Goal: Task Accomplishment & Management: Manage account settings

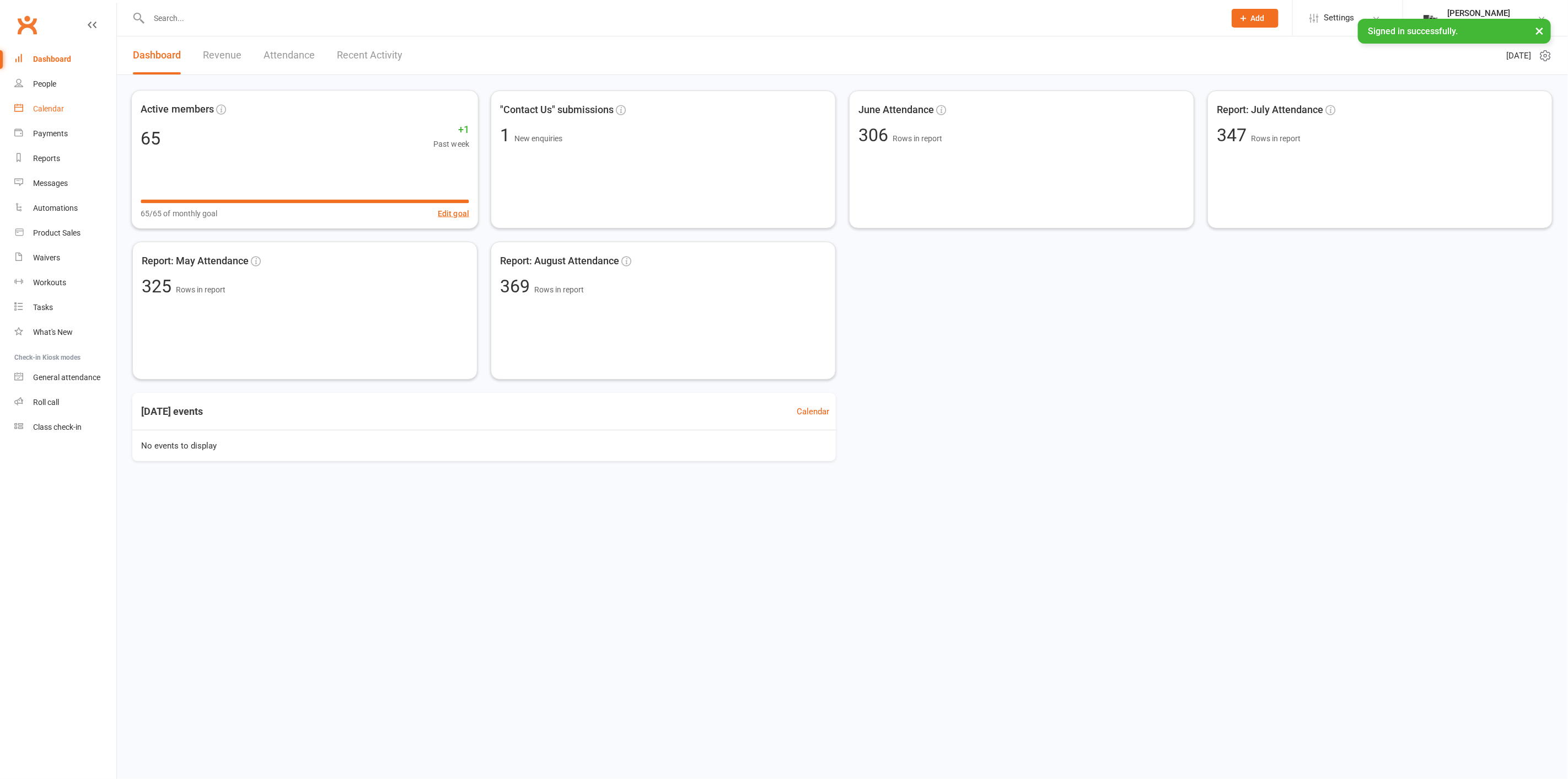
click at [80, 110] on link "Calendar" at bounding box center [66, 109] width 102 height 25
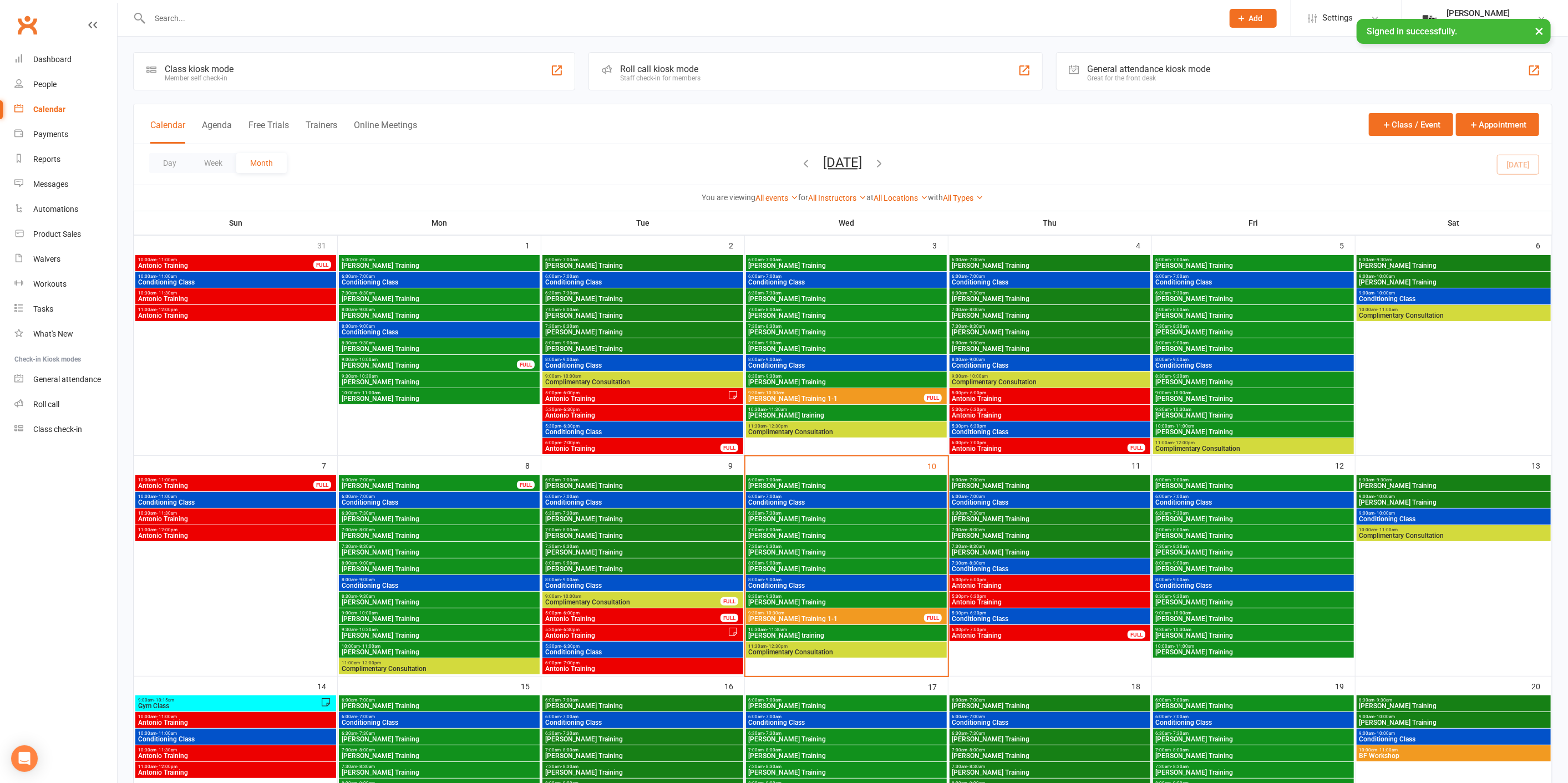
click at [227, 126] on button "Agenda" at bounding box center [217, 132] width 30 height 24
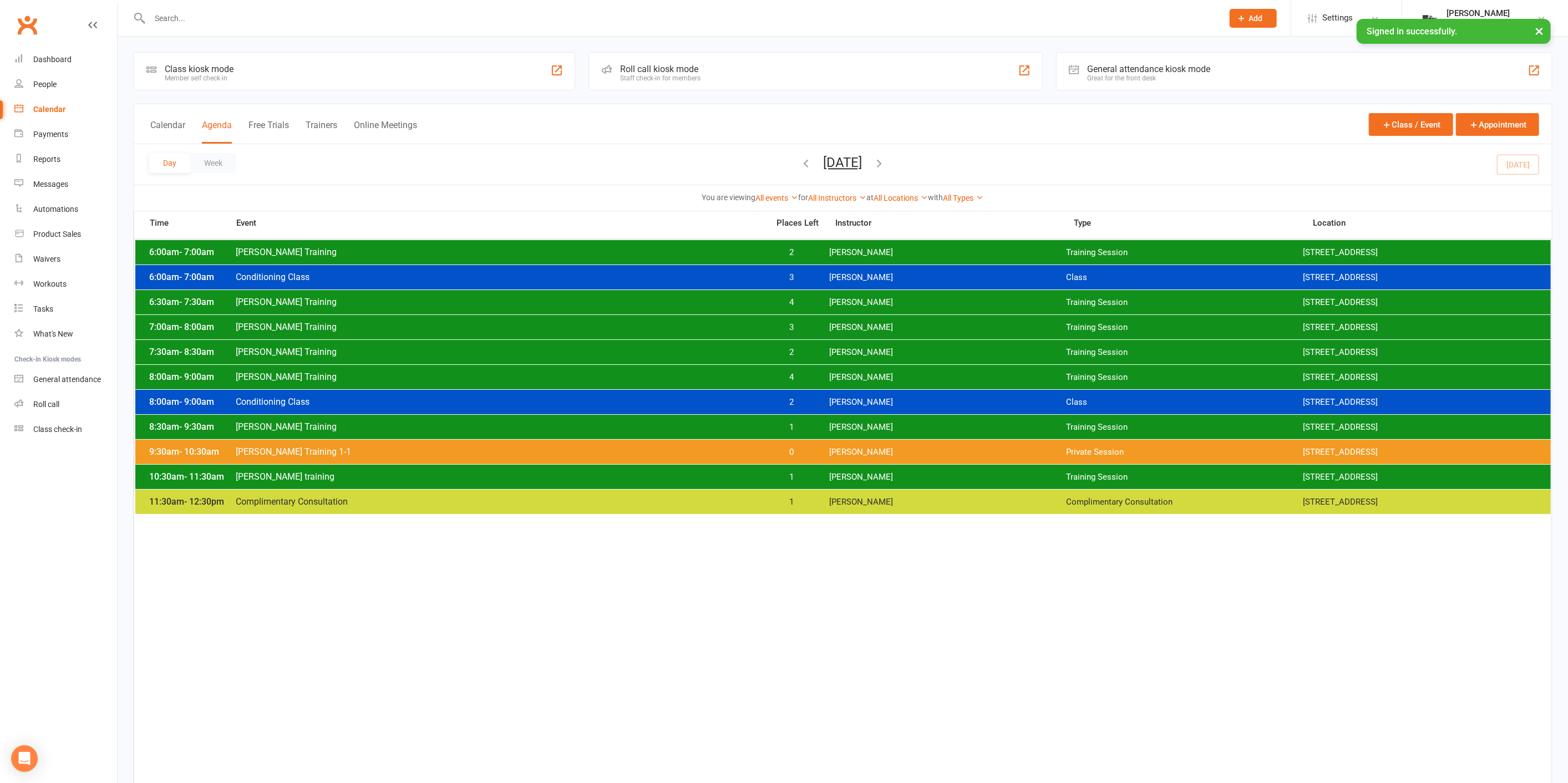
click at [886, 163] on icon "button" at bounding box center [880, 163] width 12 height 12
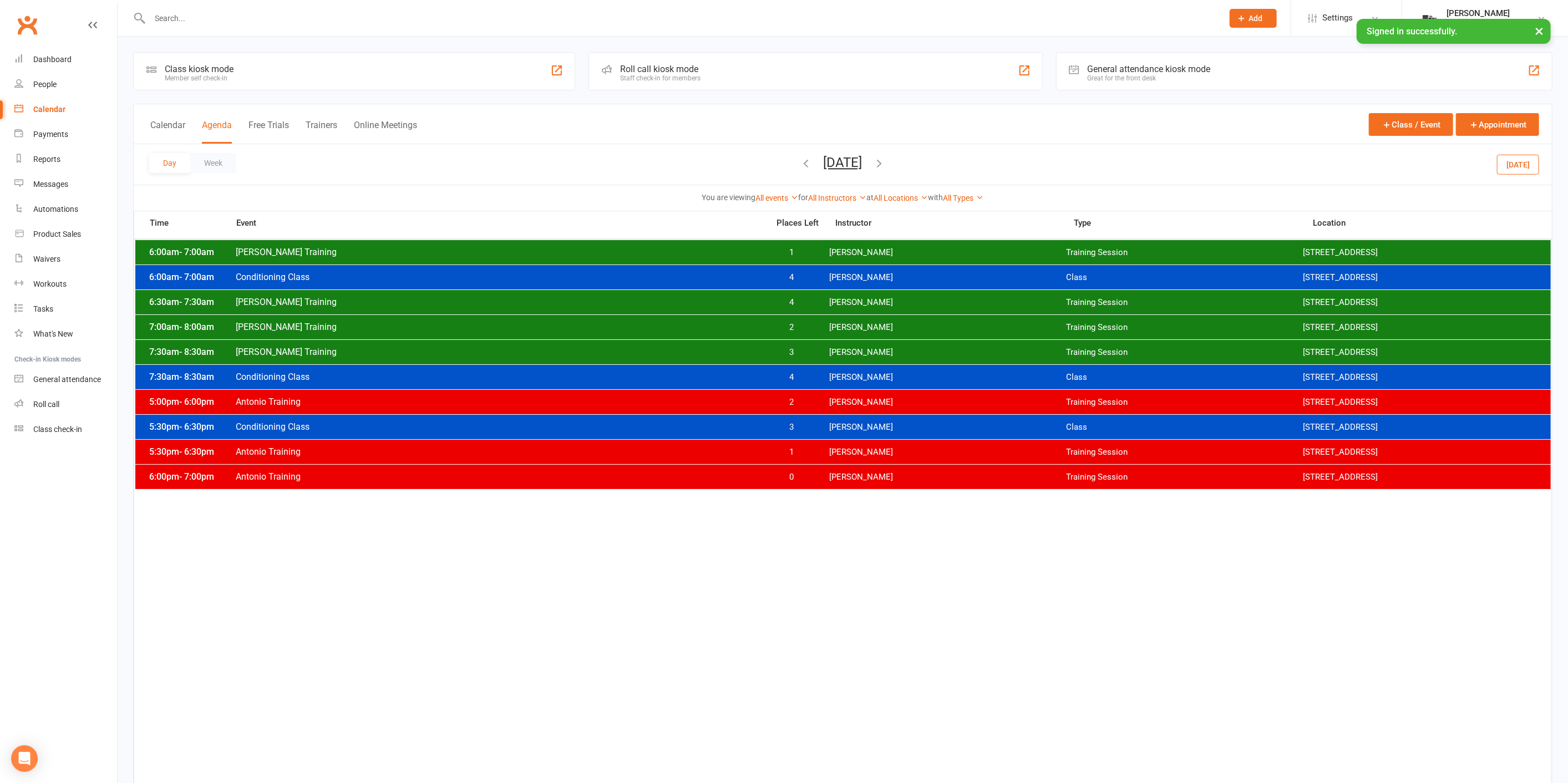
click at [861, 246] on div "6:00am - 7:00am [PERSON_NAME] Training 1 [PERSON_NAME] Training Session [STREET…" at bounding box center [843, 252] width 1416 height 24
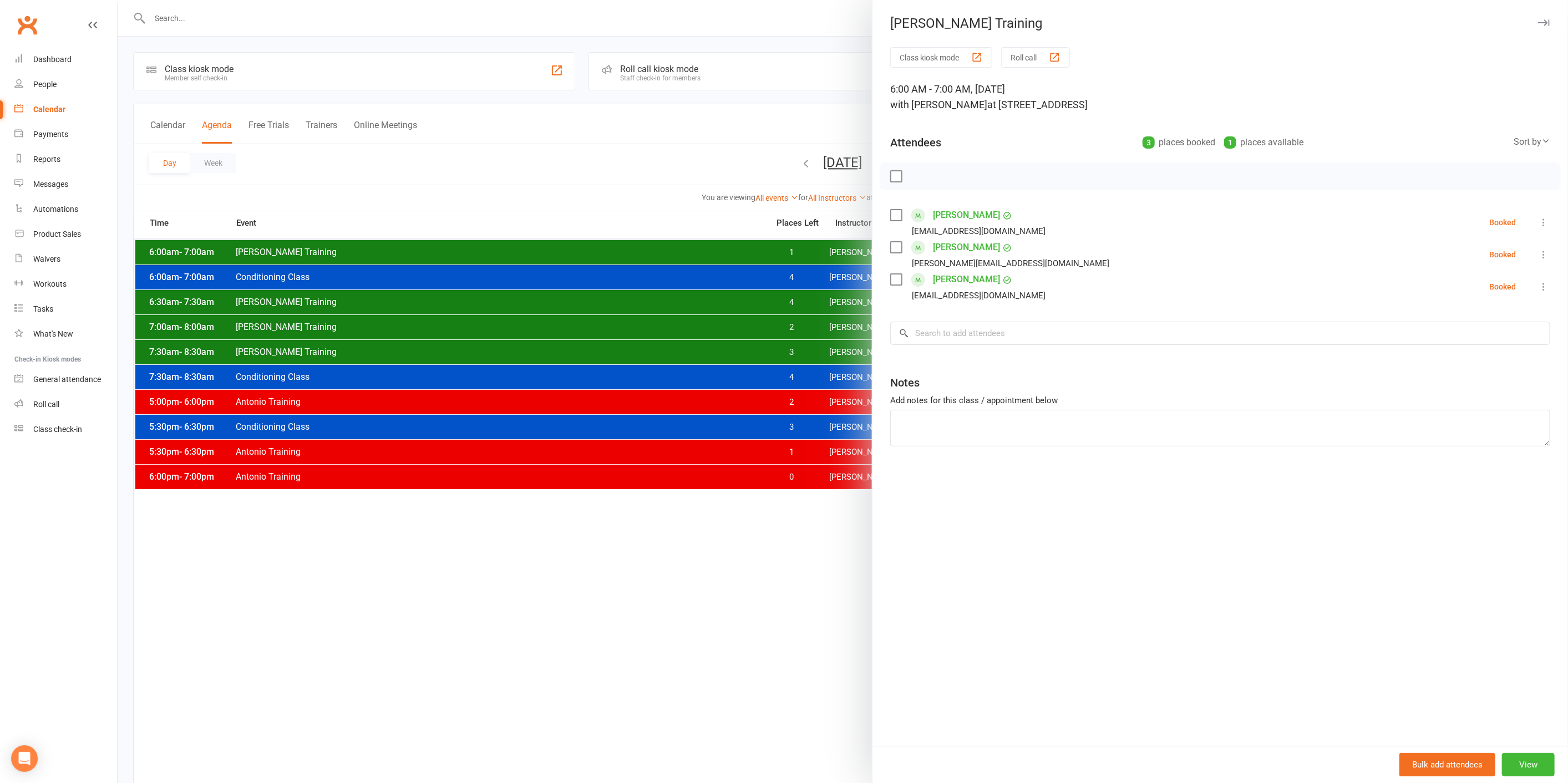
click at [800, 250] on div at bounding box center [842, 391] width 1450 height 783
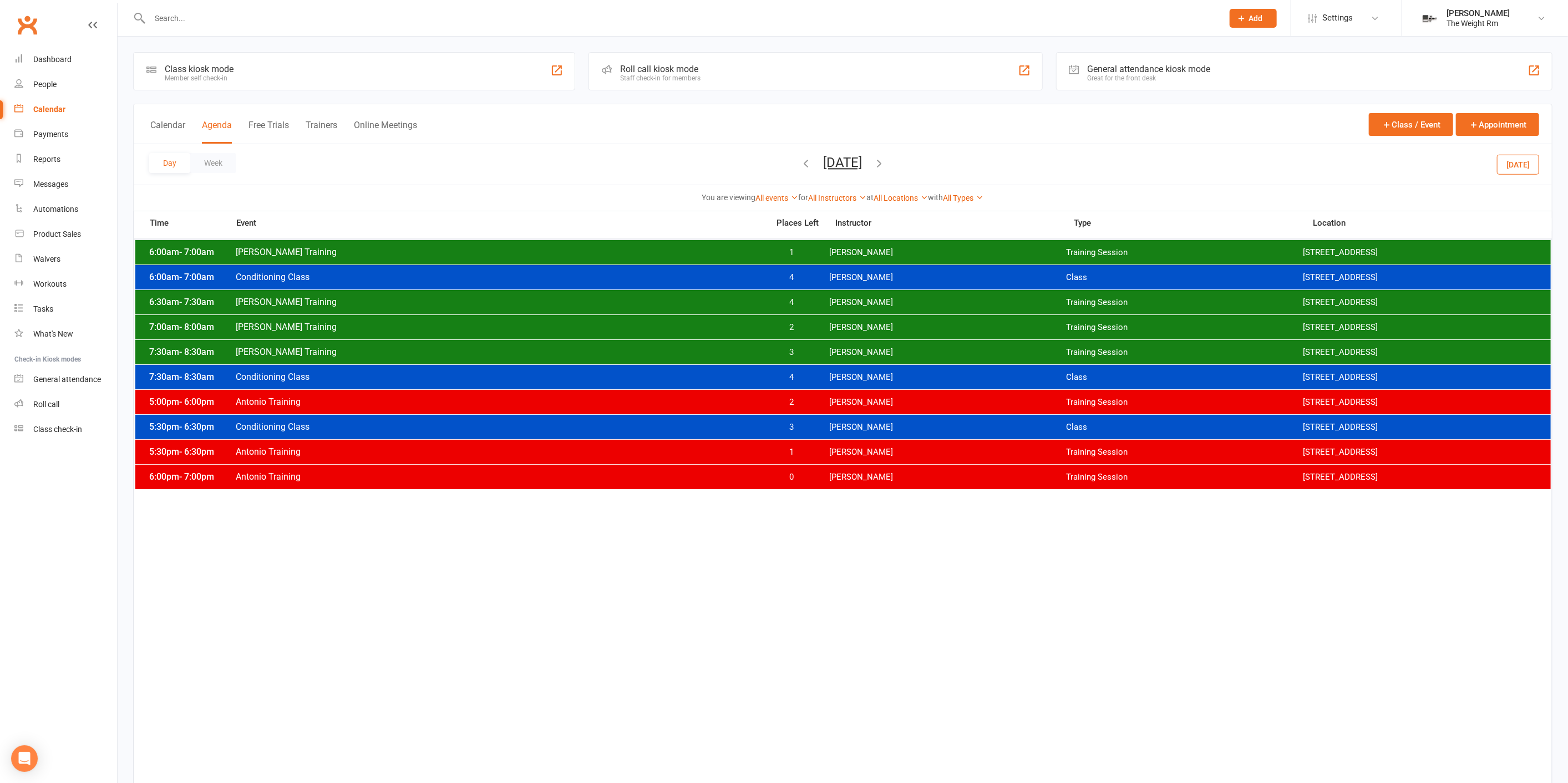
click at [824, 354] on div "7:30am - 8:30am [PERSON_NAME] Training 3 [PERSON_NAME] Training Session [STREET…" at bounding box center [843, 352] width 1416 height 24
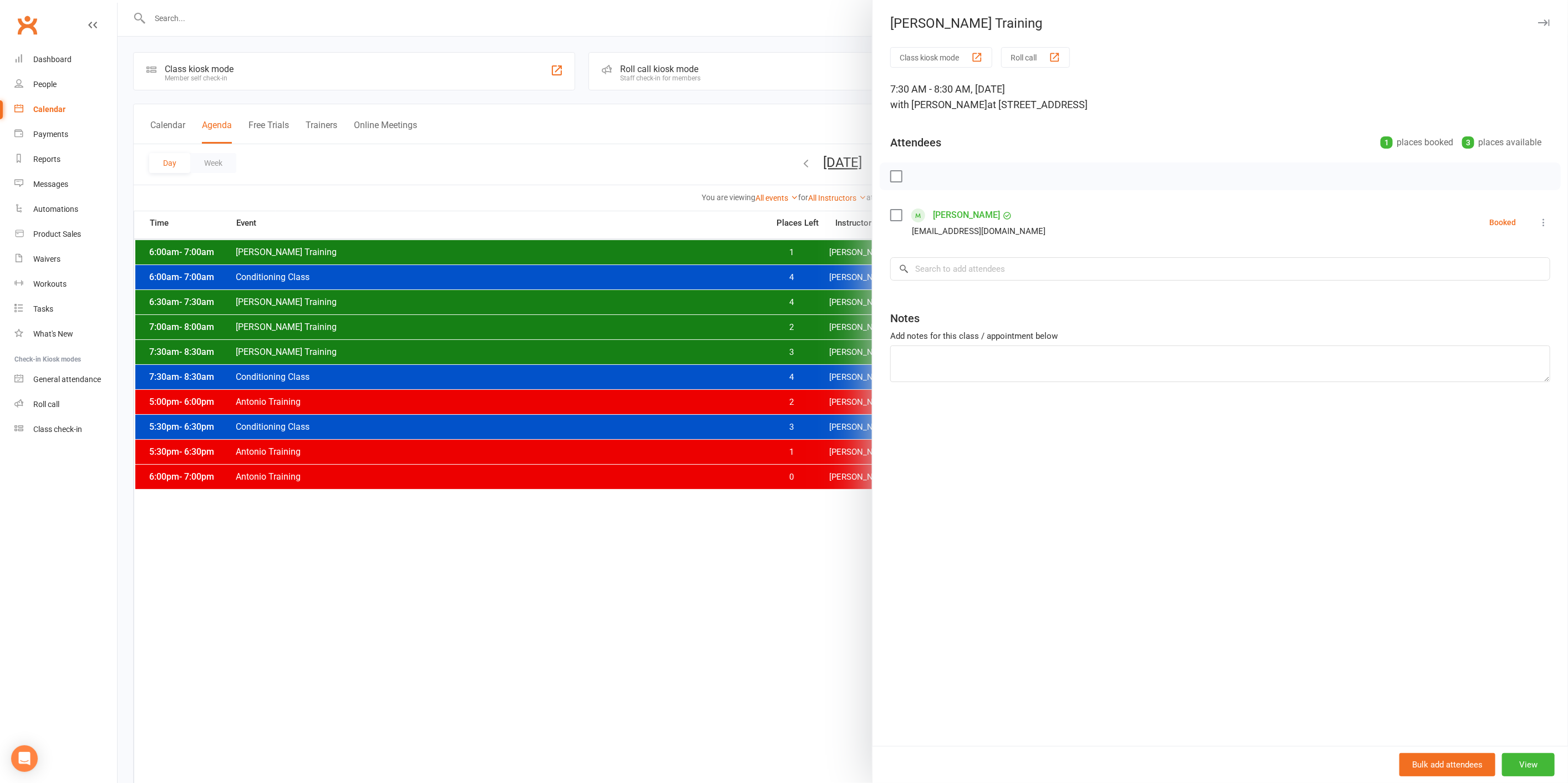
click at [817, 354] on div at bounding box center [842, 391] width 1450 height 783
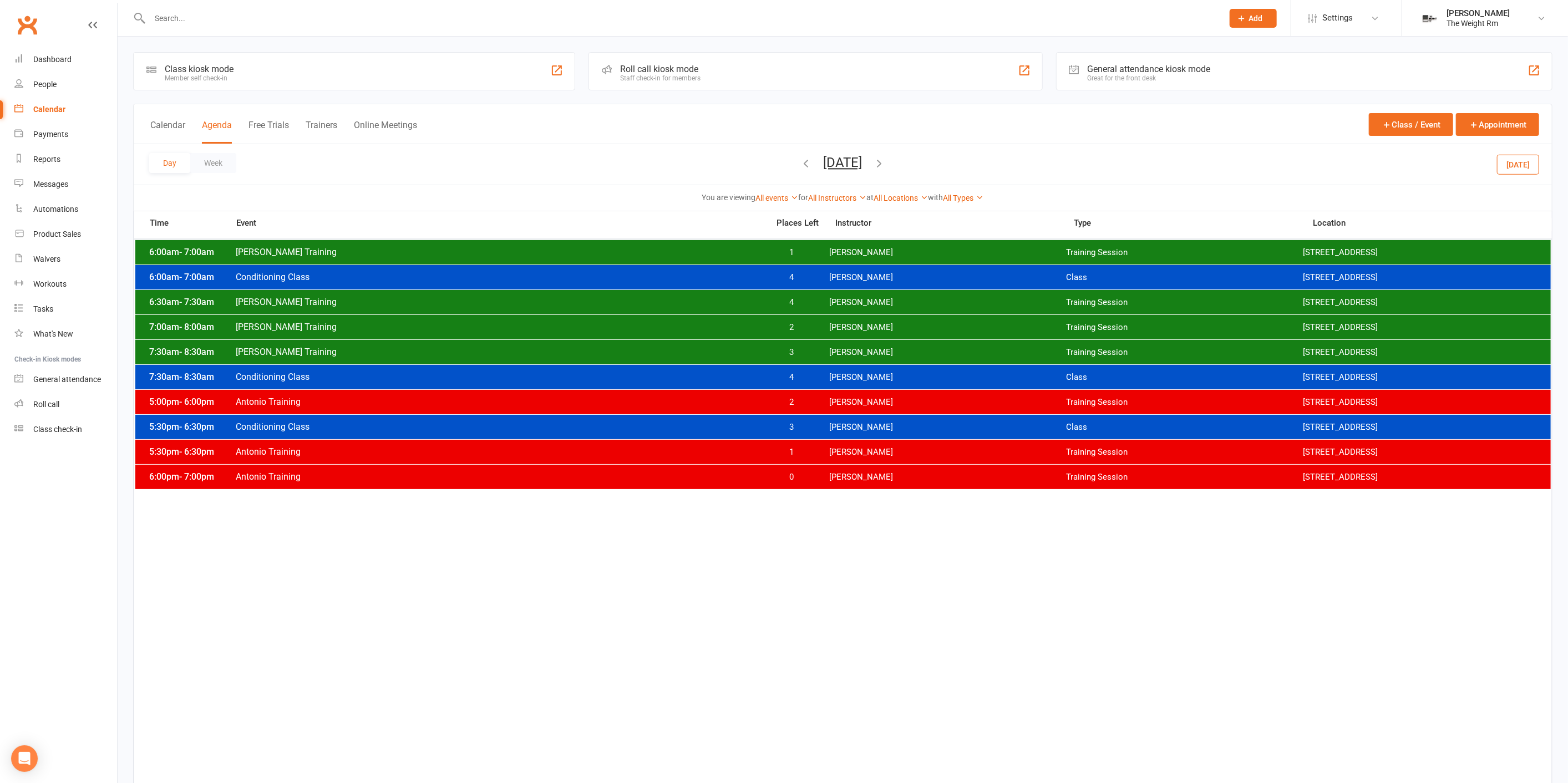
click at [819, 329] on span "2" at bounding box center [791, 327] width 58 height 10
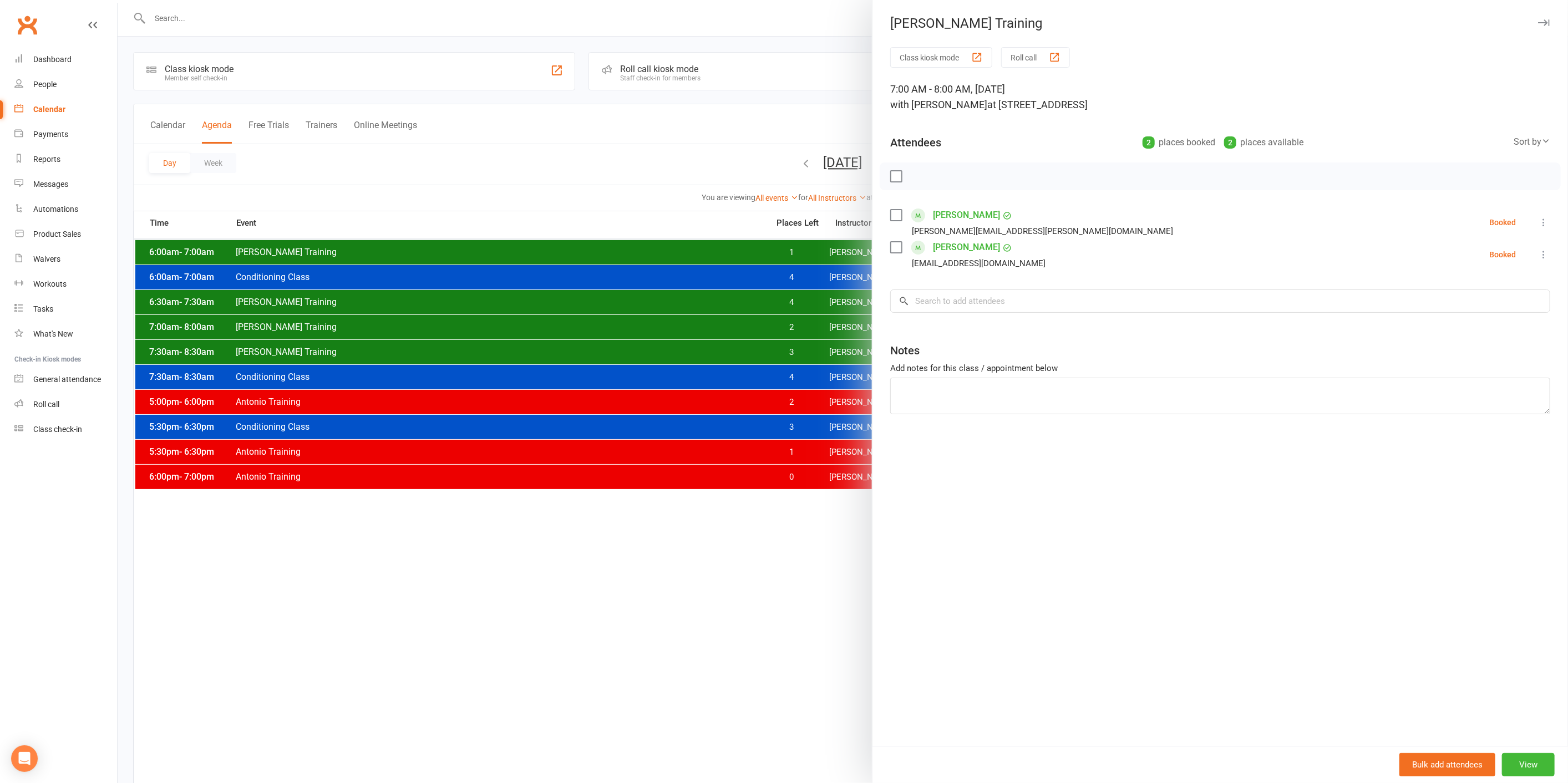
click at [815, 328] on div at bounding box center [842, 391] width 1450 height 783
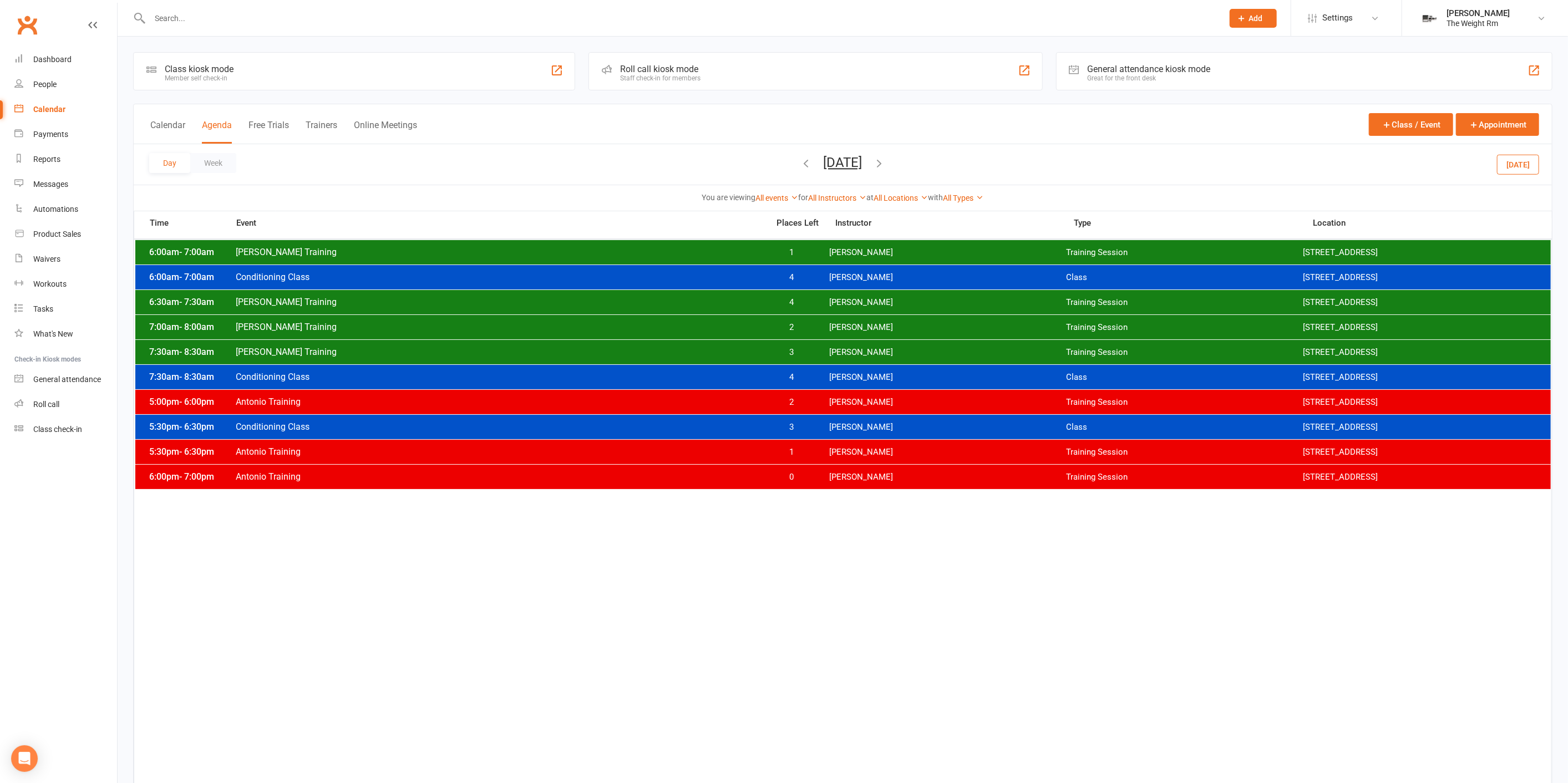
click at [809, 249] on span "1" at bounding box center [791, 252] width 58 height 10
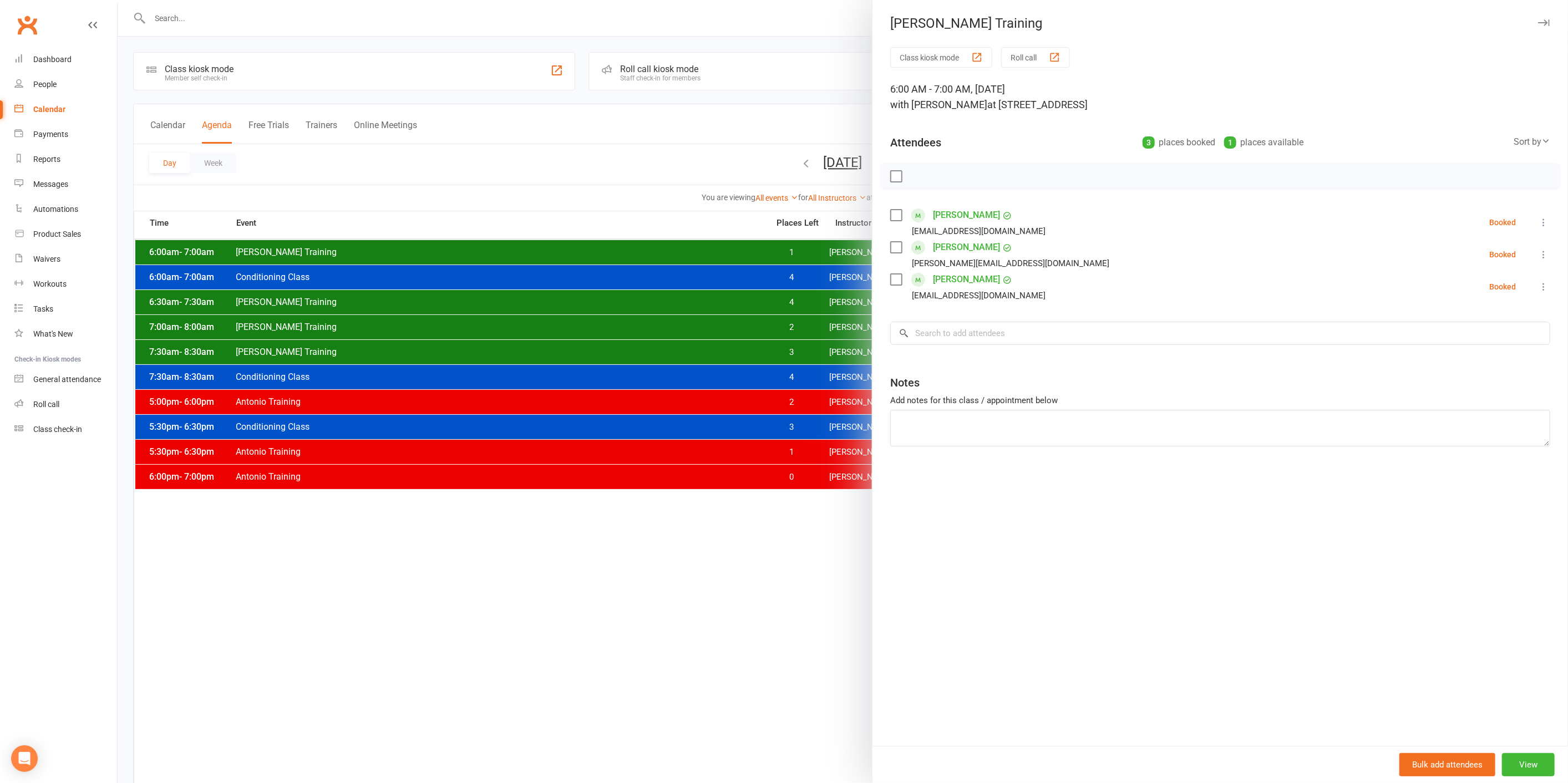
click at [789, 257] on div at bounding box center [842, 391] width 1450 height 783
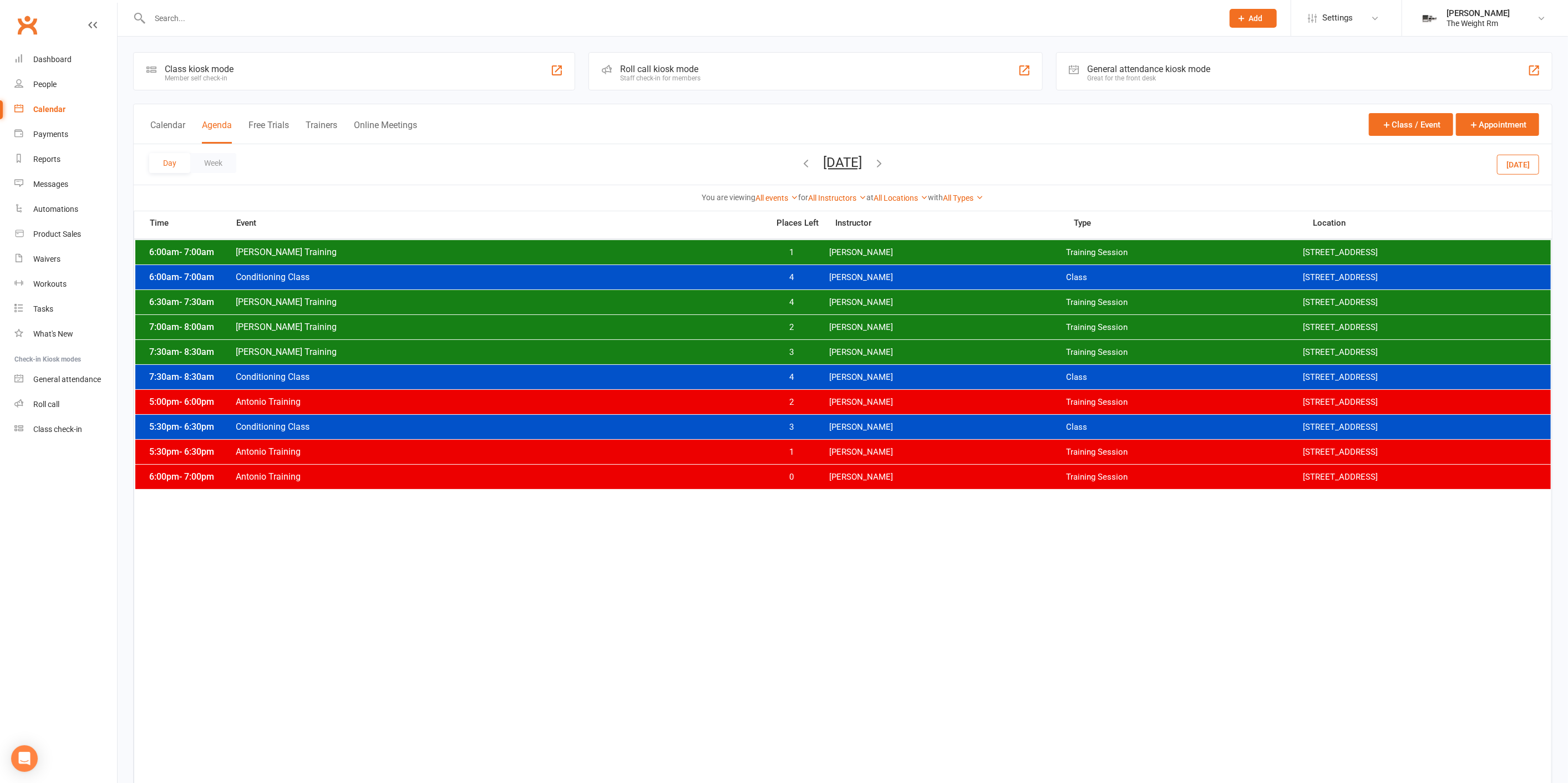
click at [789, 257] on div "6:00am - 7:00am [PERSON_NAME] Training 1 [PERSON_NAME] Training Session [STREET…" at bounding box center [843, 252] width 1416 height 24
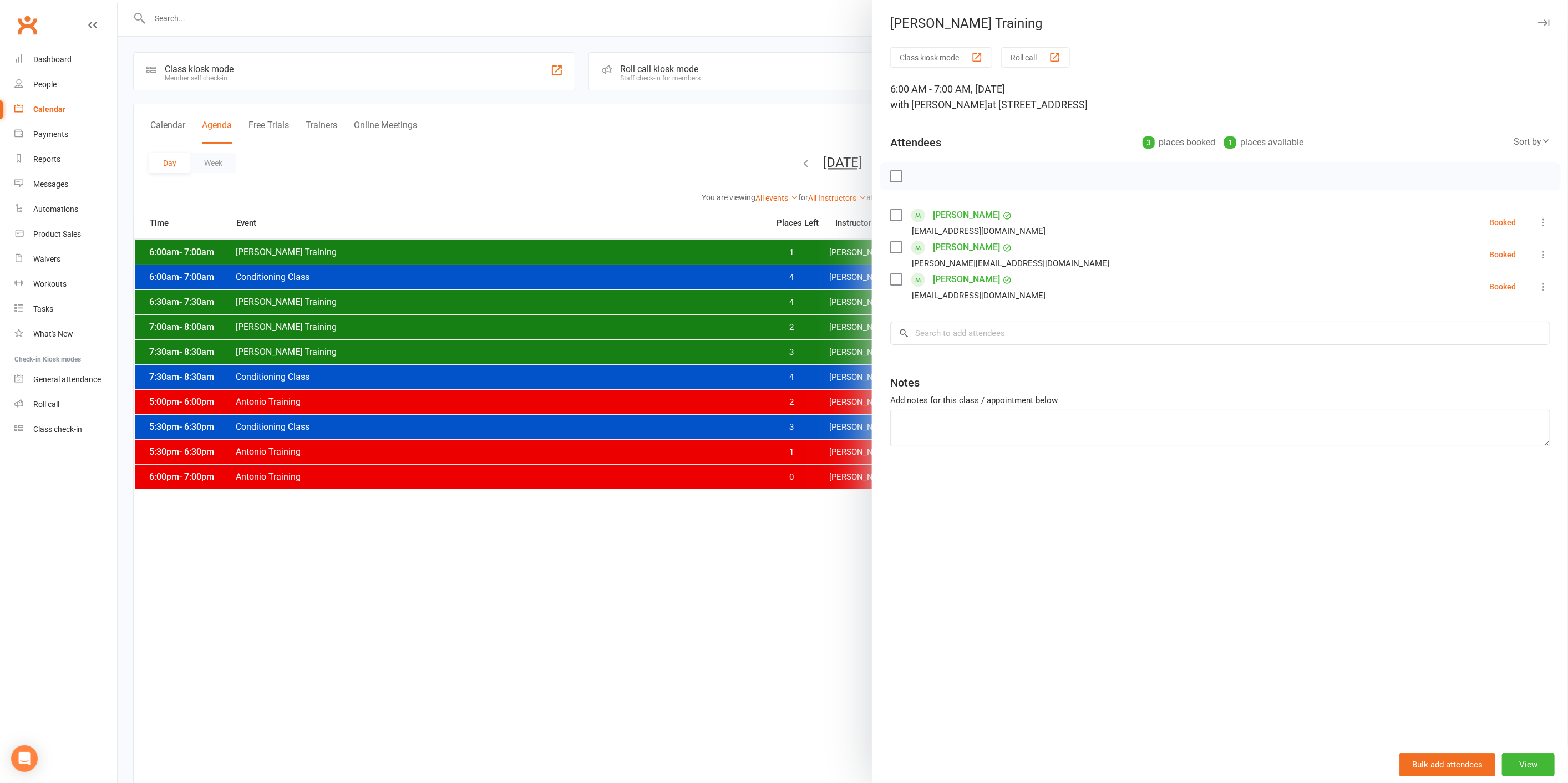
click at [784, 254] on div at bounding box center [842, 391] width 1450 height 783
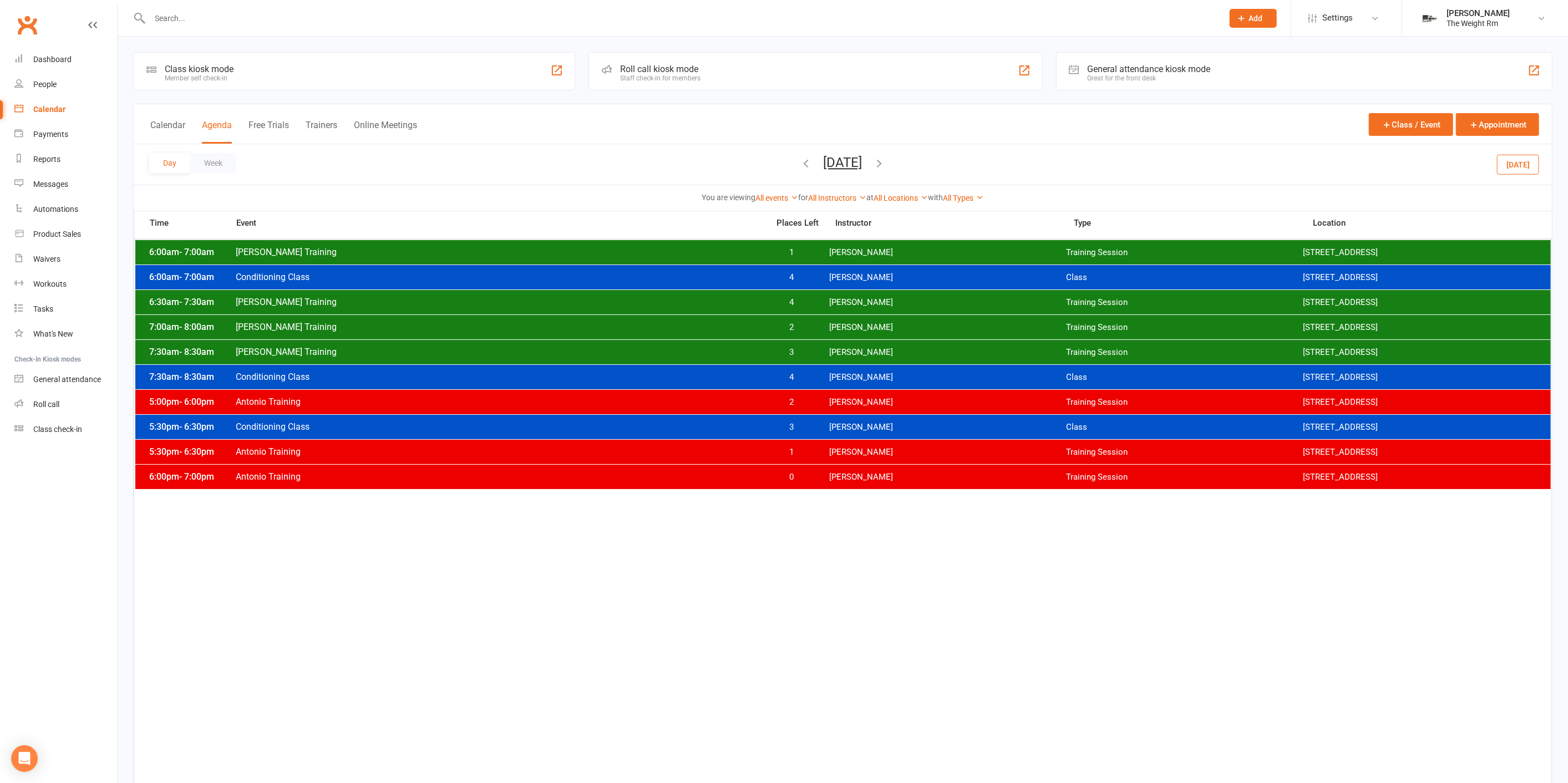
click at [803, 332] on div "7:00am - 8:00am [PERSON_NAME] Training 2 [PERSON_NAME] Training Session [STREET…" at bounding box center [843, 327] width 1416 height 24
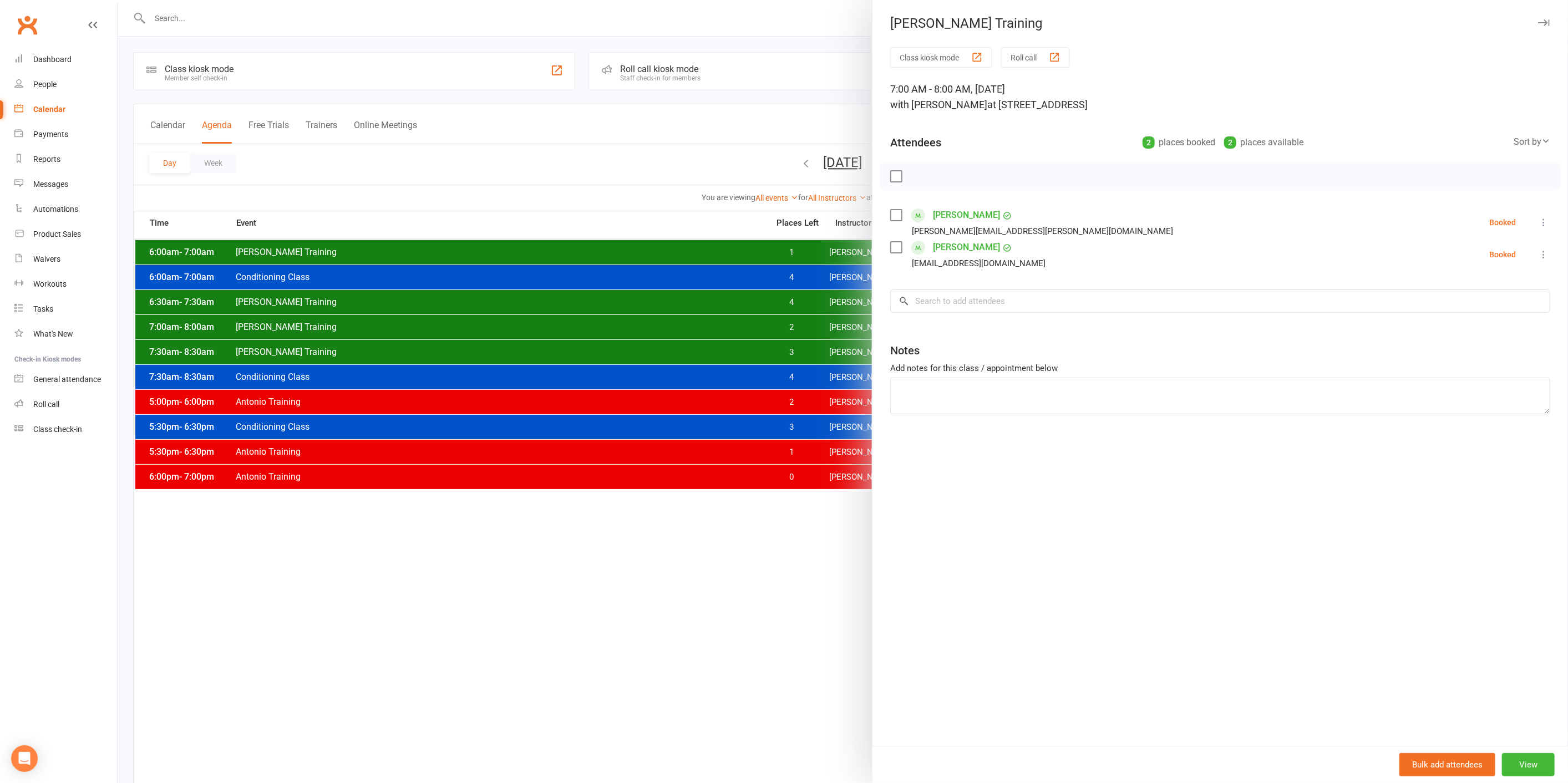
click at [799, 327] on div at bounding box center [842, 391] width 1450 height 783
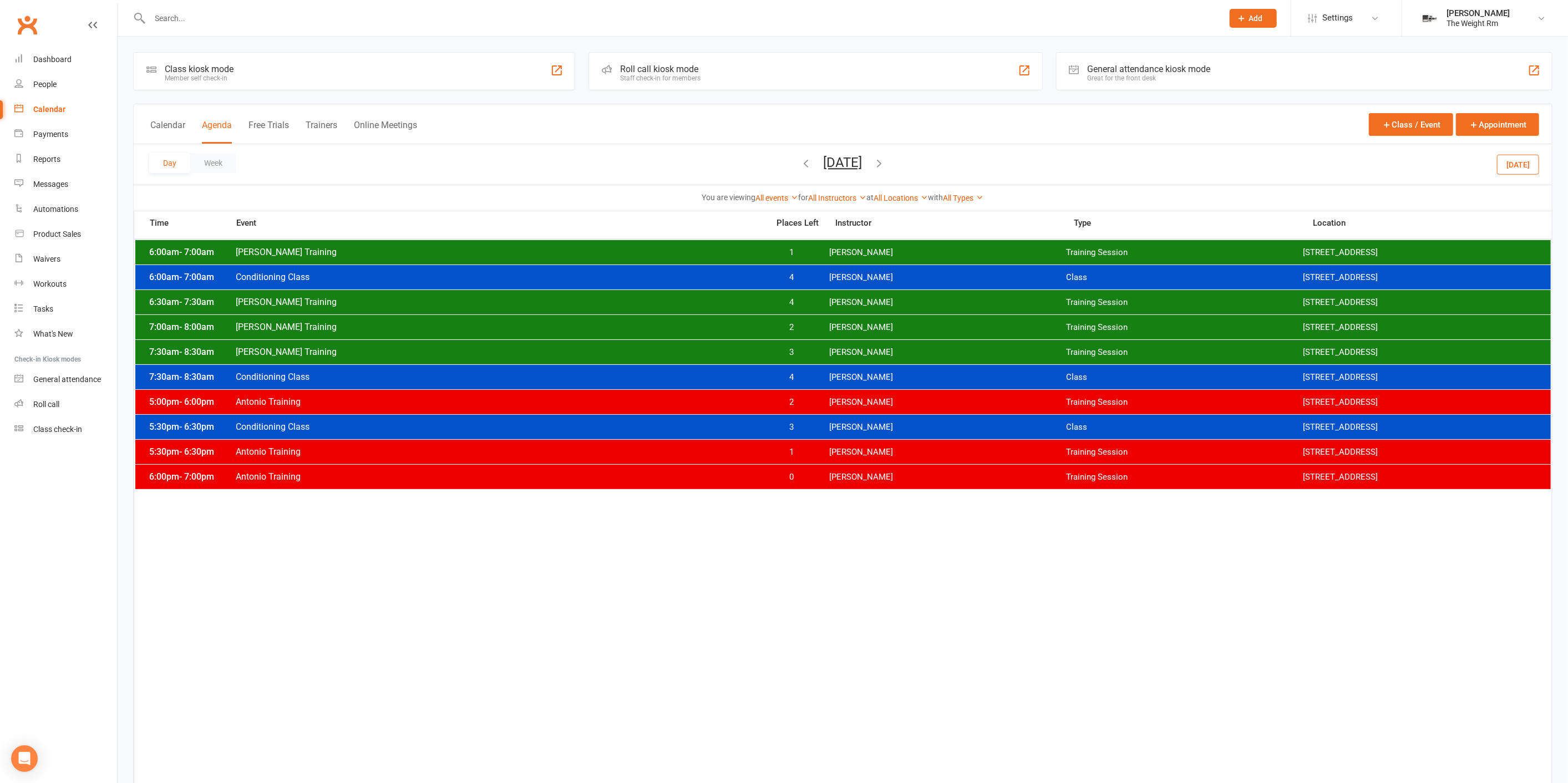
click at [803, 347] on span "3" at bounding box center [791, 352] width 58 height 10
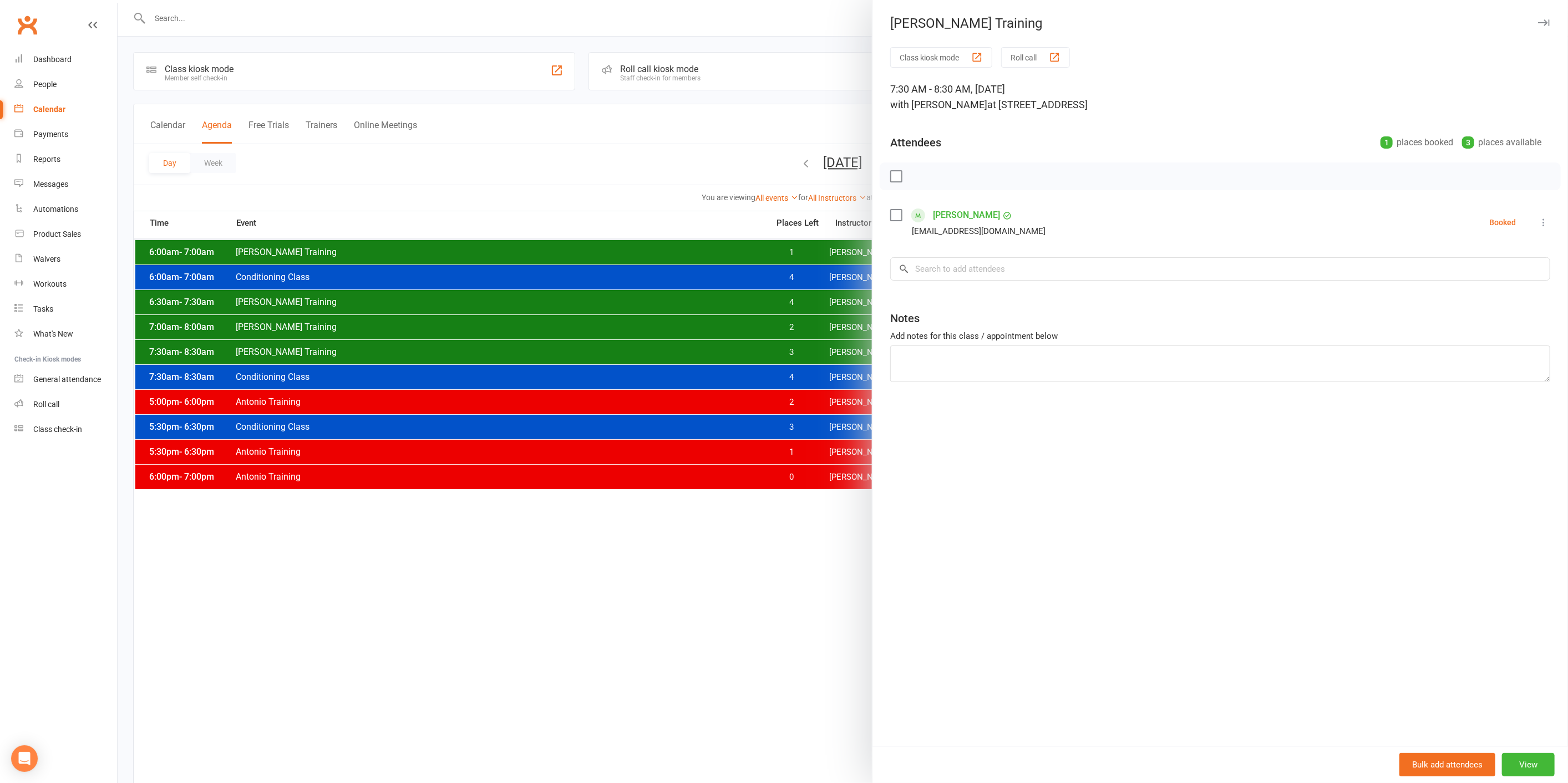
click at [215, 8] on div at bounding box center [842, 391] width 1450 height 783
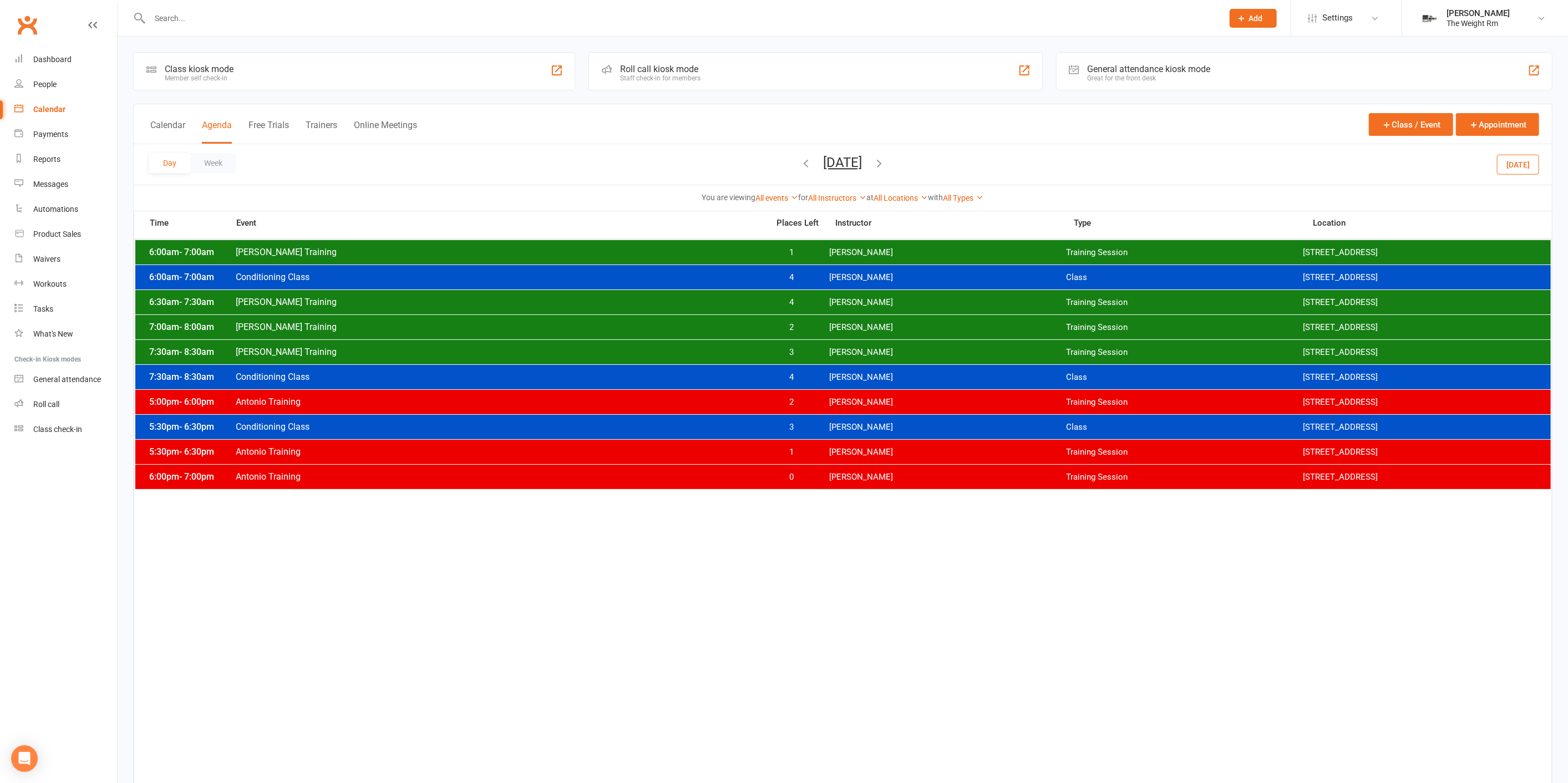
click at [214, 14] on div at bounding box center [842, 391] width 1450 height 783
click at [208, 16] on input "text" at bounding box center [680, 18] width 1068 height 15
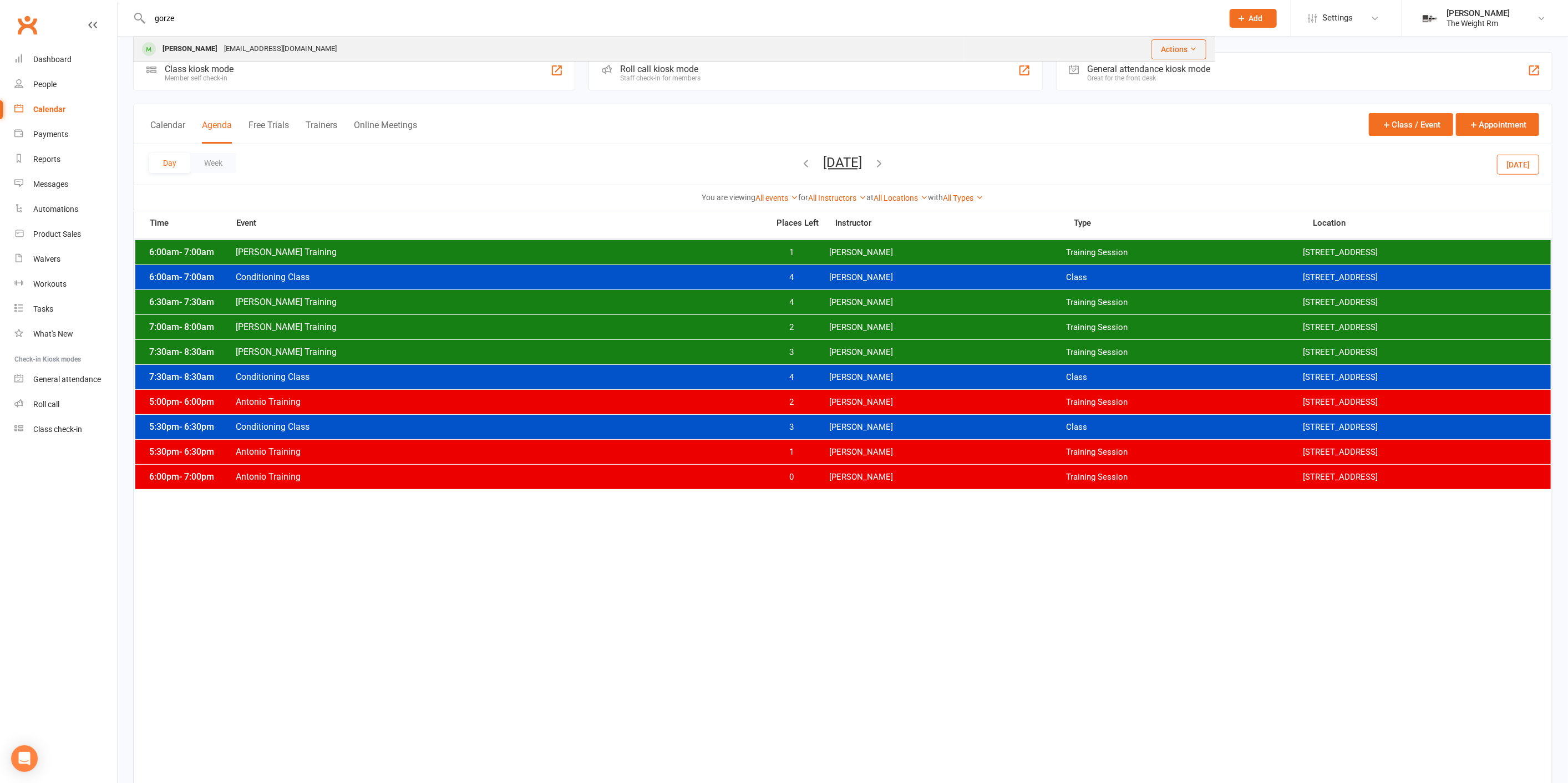
type input "gorze"
click at [321, 48] on div "[PERSON_NAME] [PERSON_NAME][EMAIL_ADDRESS][DOMAIN_NAME]" at bounding box center [549, 49] width 829 height 23
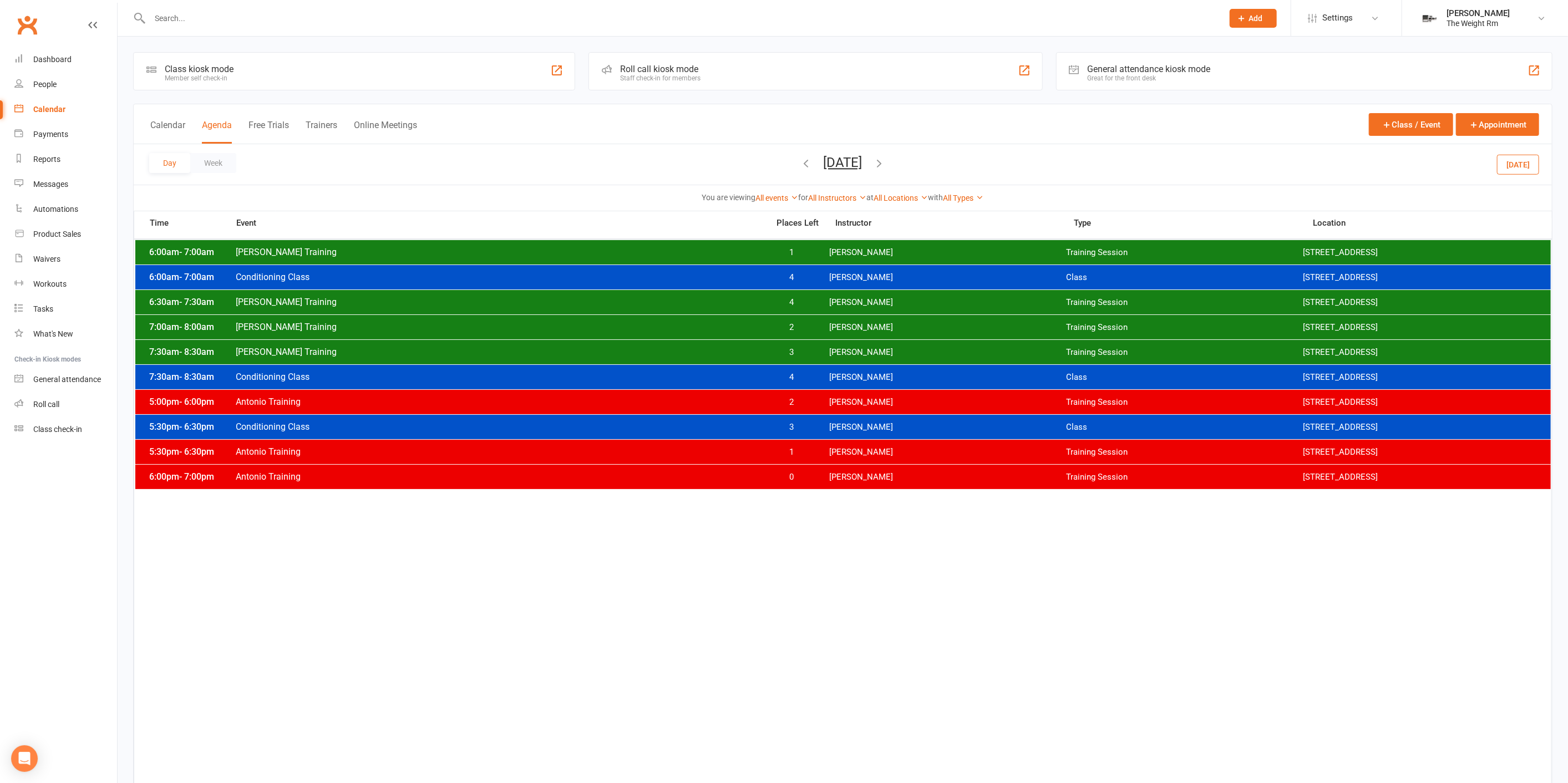
click at [862, 156] on button "[DATE]" at bounding box center [842, 162] width 39 height 15
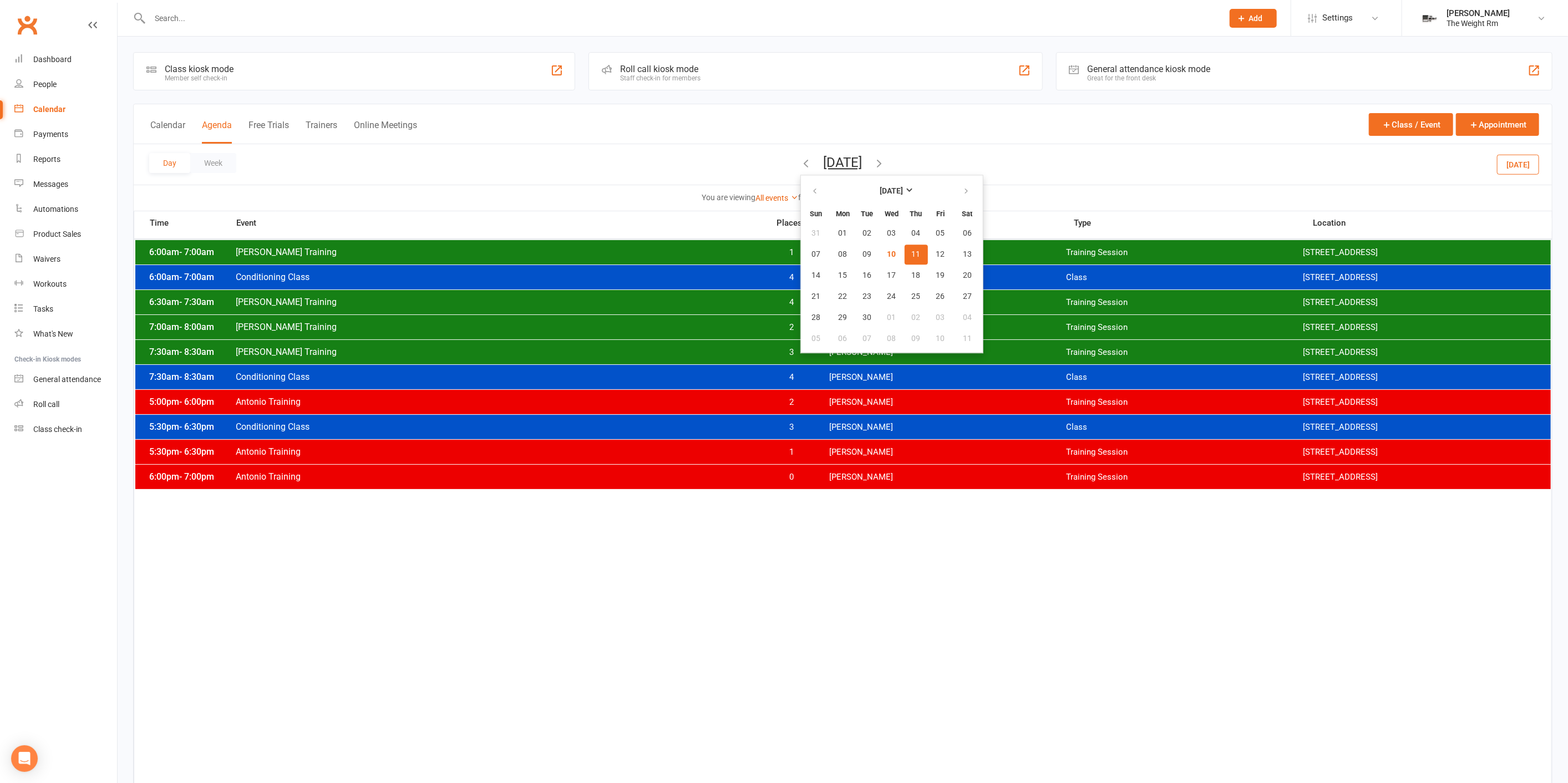
click at [904, 250] on button "11" at bounding box center [916, 254] width 23 height 20
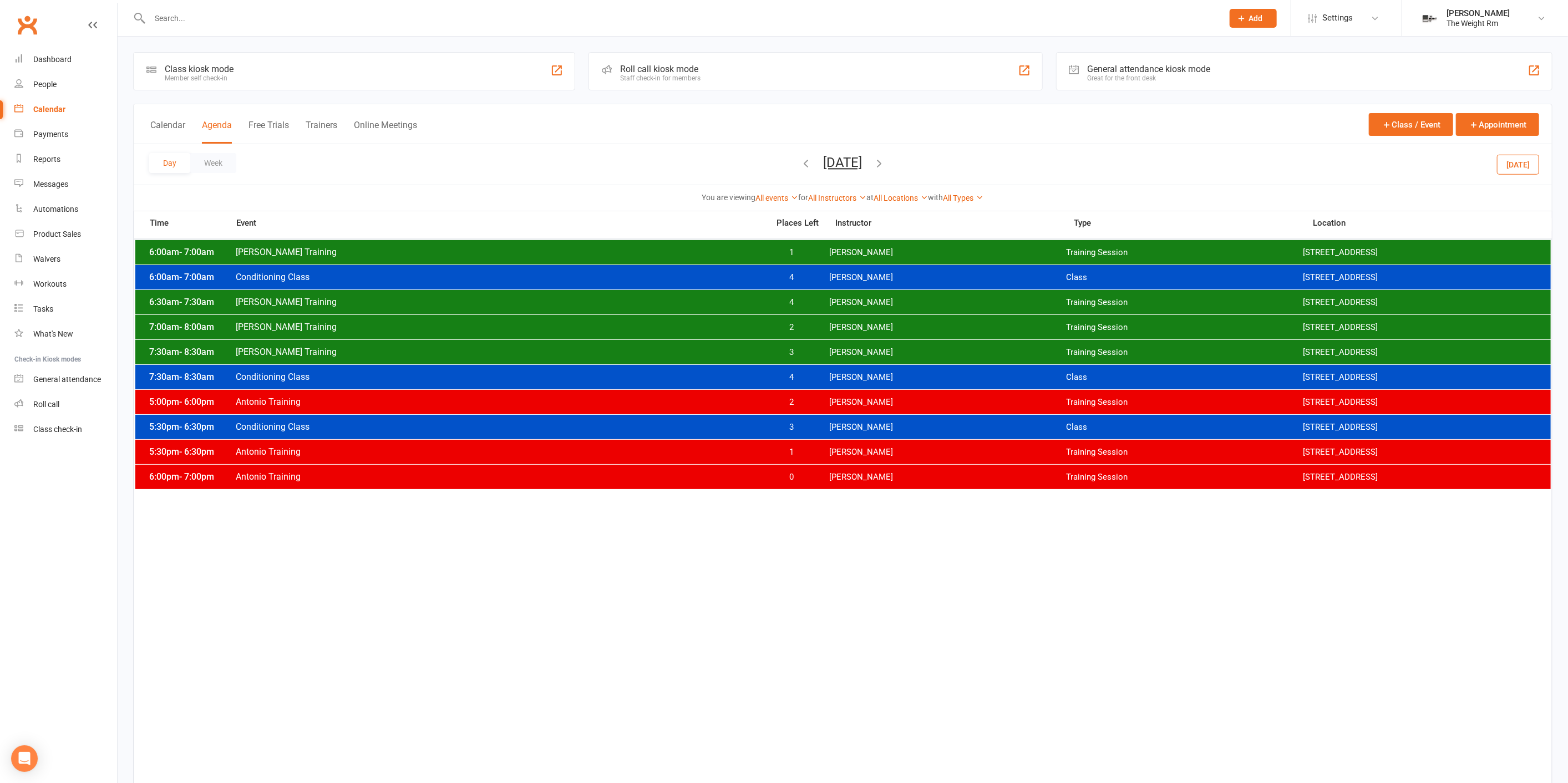
click at [826, 356] on div "7:30am - 8:30am [PERSON_NAME] Training 3 [PERSON_NAME] Training Session [STREET…" at bounding box center [843, 352] width 1416 height 24
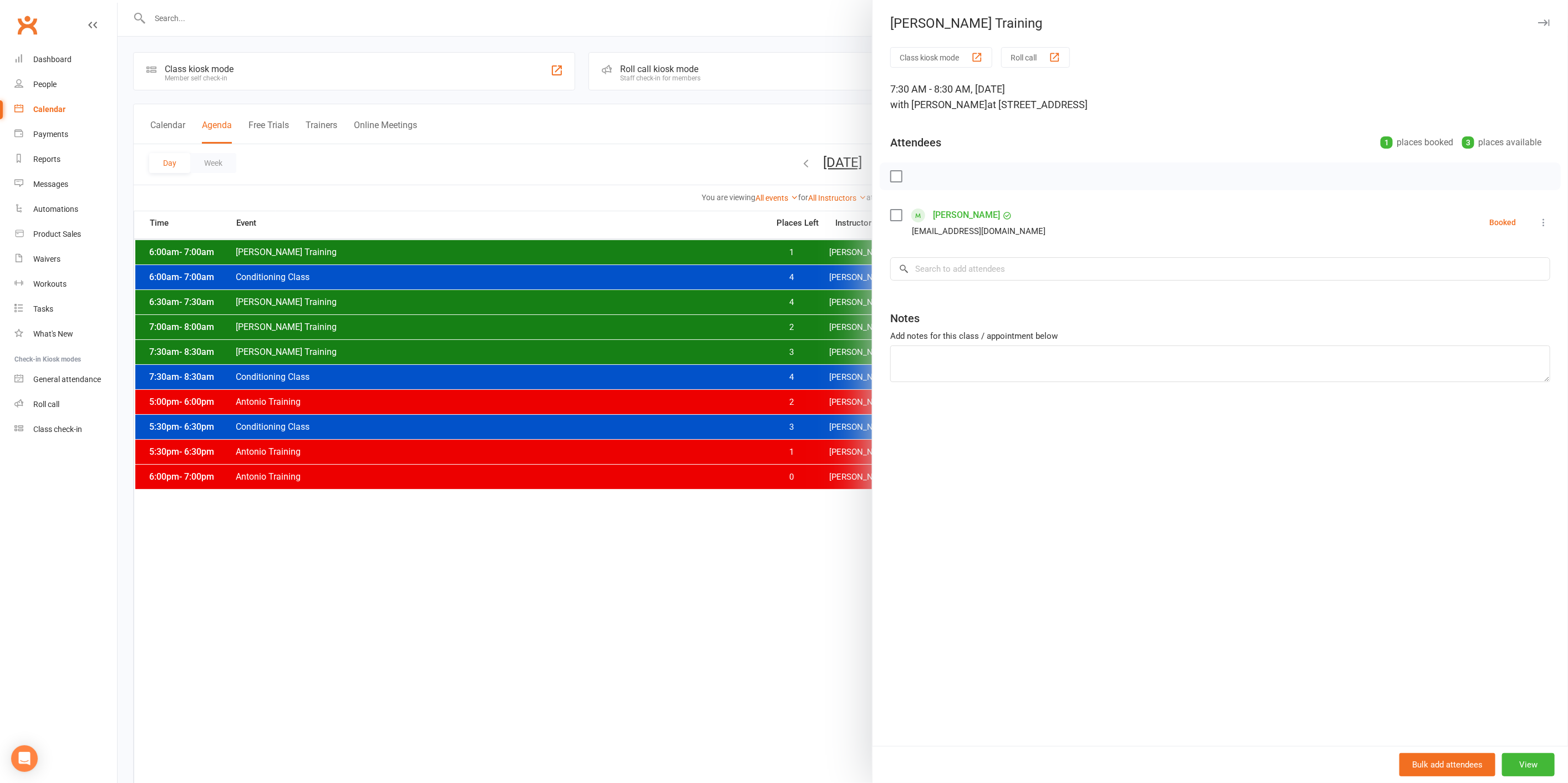
click at [756, 343] on div at bounding box center [842, 391] width 1450 height 783
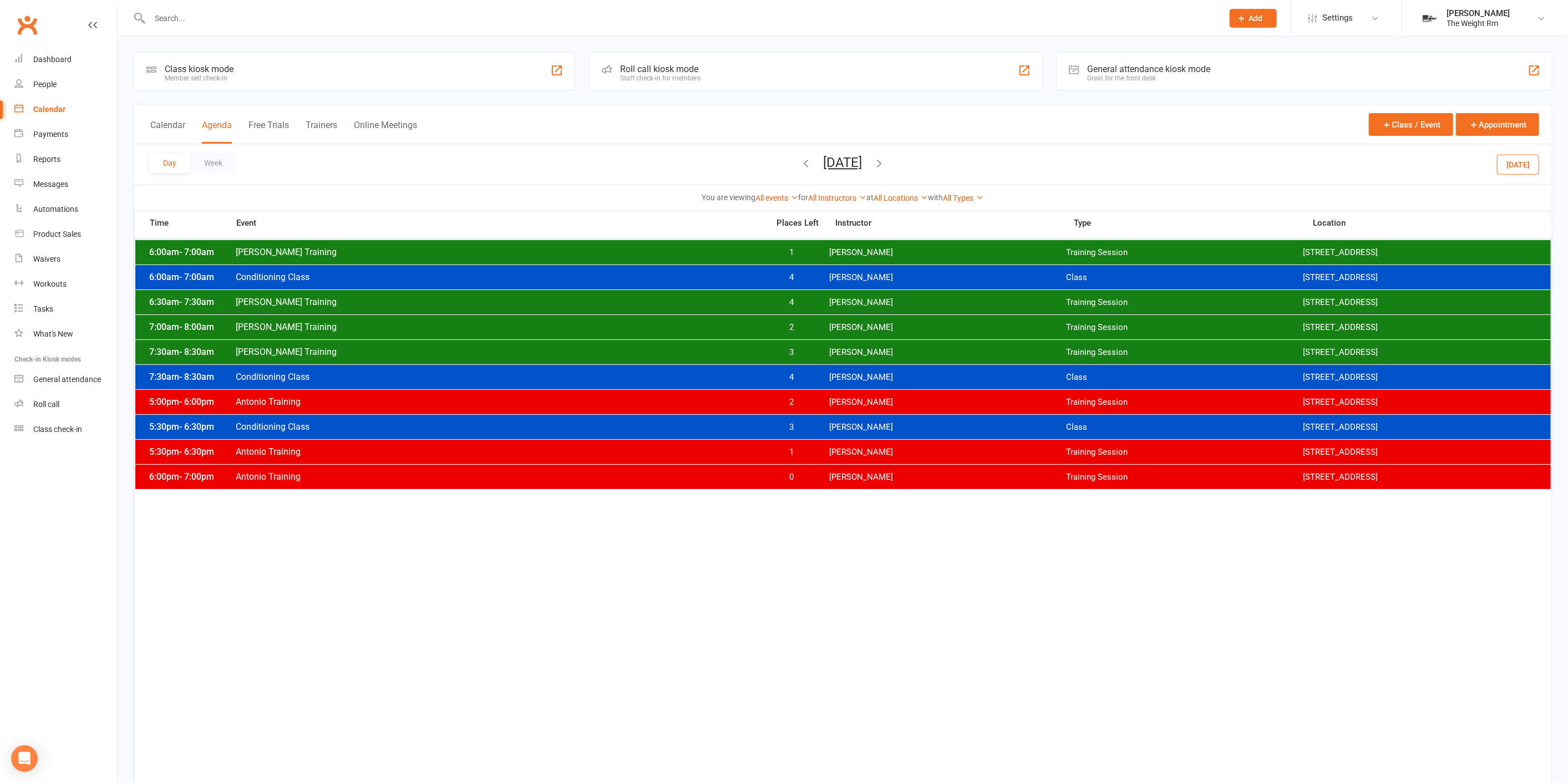
drag, startPoint x: 265, startPoint y: 29, endPoint x: 261, endPoint y: 18, distance: 11.7
click at [264, 28] on div at bounding box center [673, 18] width 1082 height 36
click at [256, 18] on input "text" at bounding box center [680, 18] width 1068 height 15
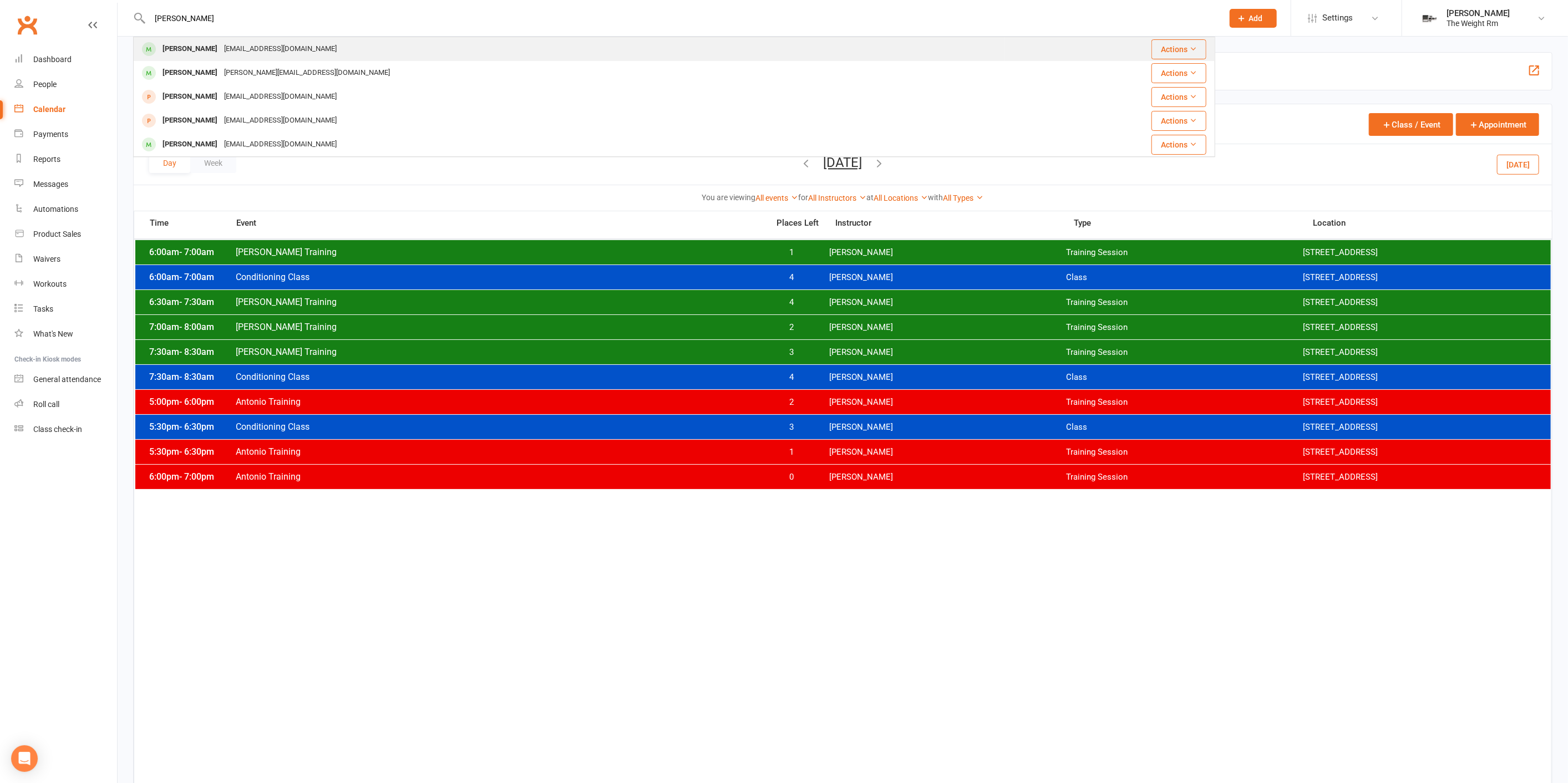
type input "[PERSON_NAME]"
click at [261, 46] on div "[EMAIL_ADDRESS][DOMAIN_NAME]" at bounding box center [280, 49] width 119 height 16
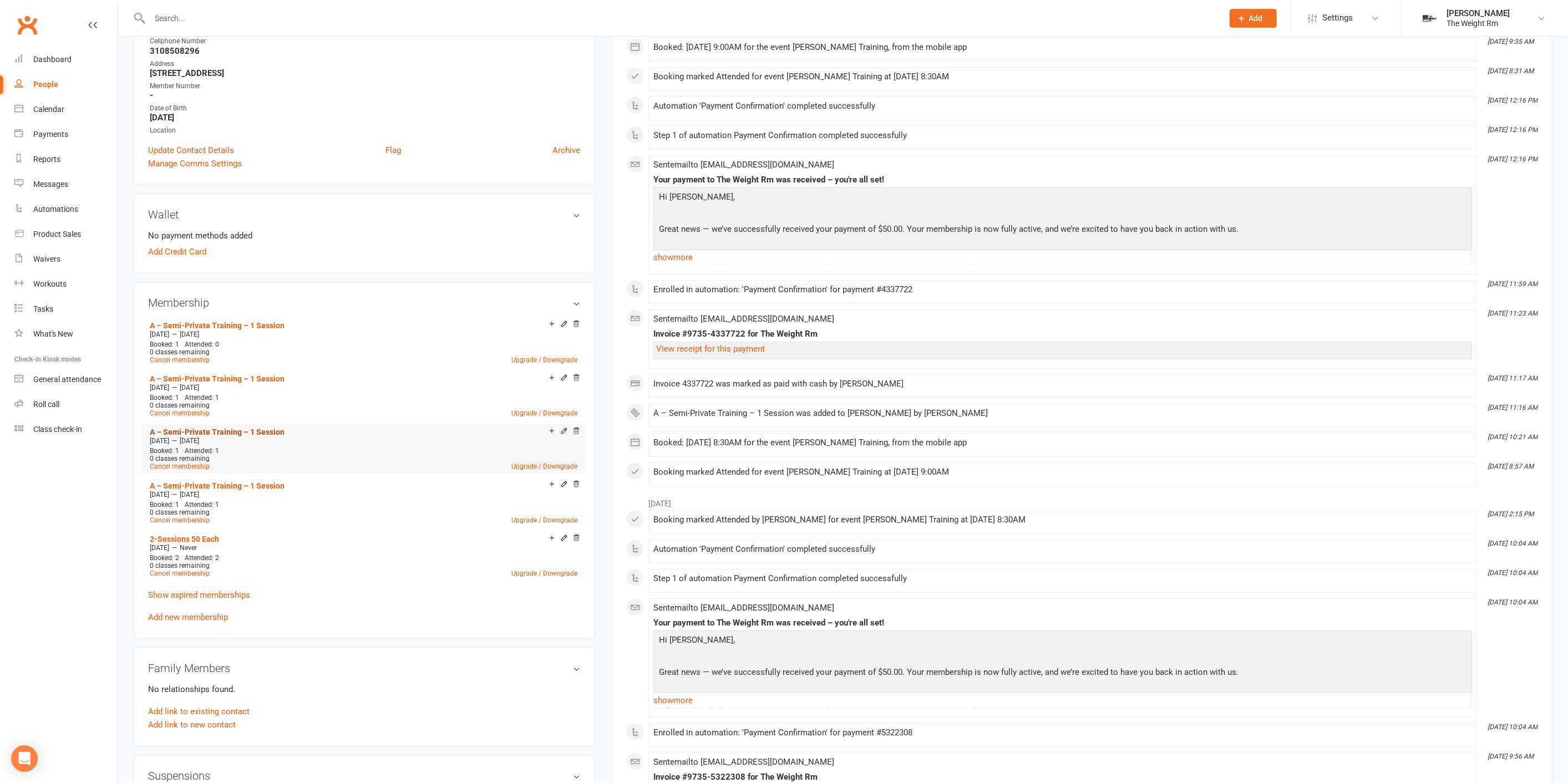
scroll to position [246, 0]
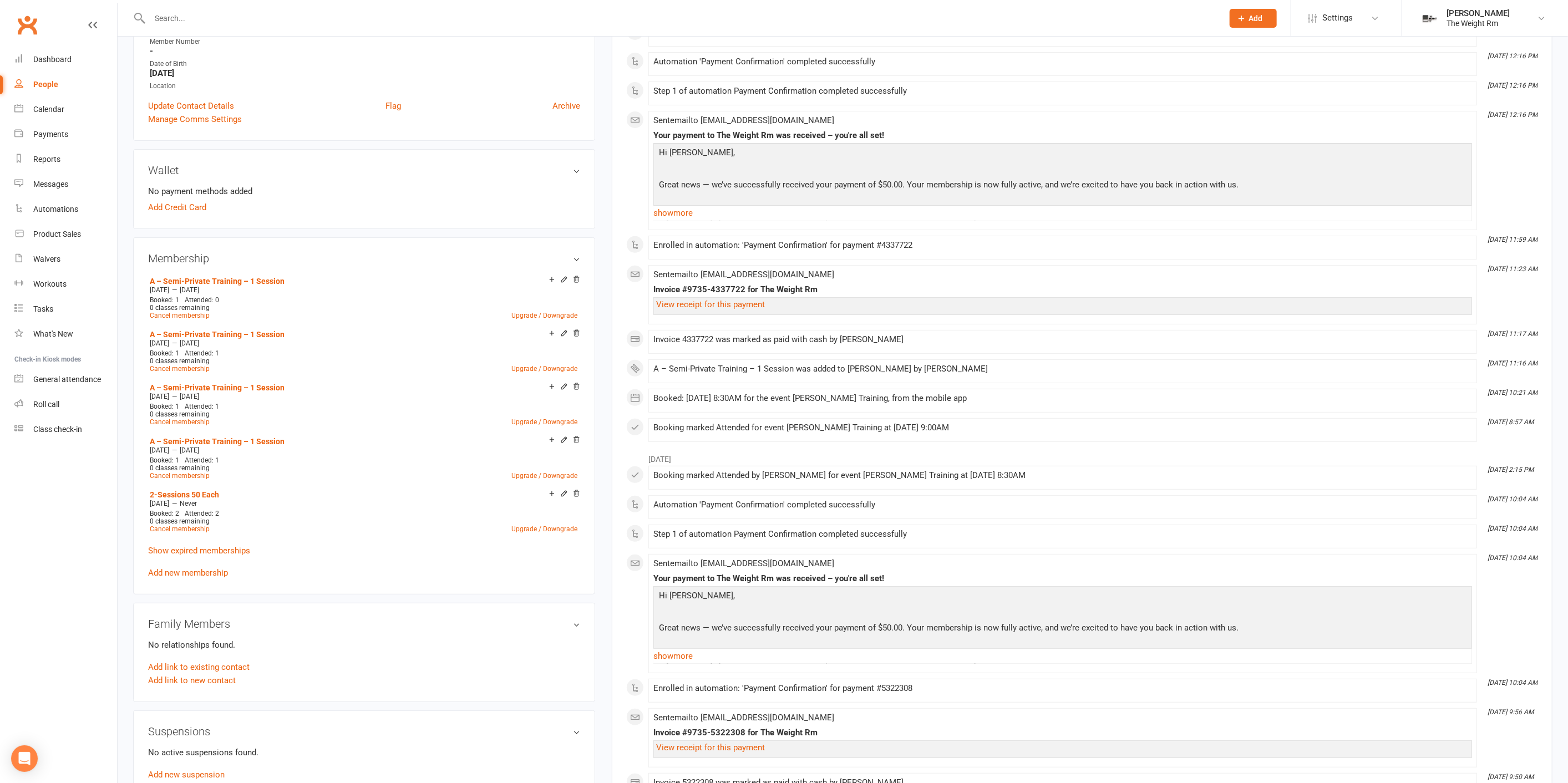
click at [218, 568] on link "Add new membership" at bounding box center [188, 573] width 80 height 10
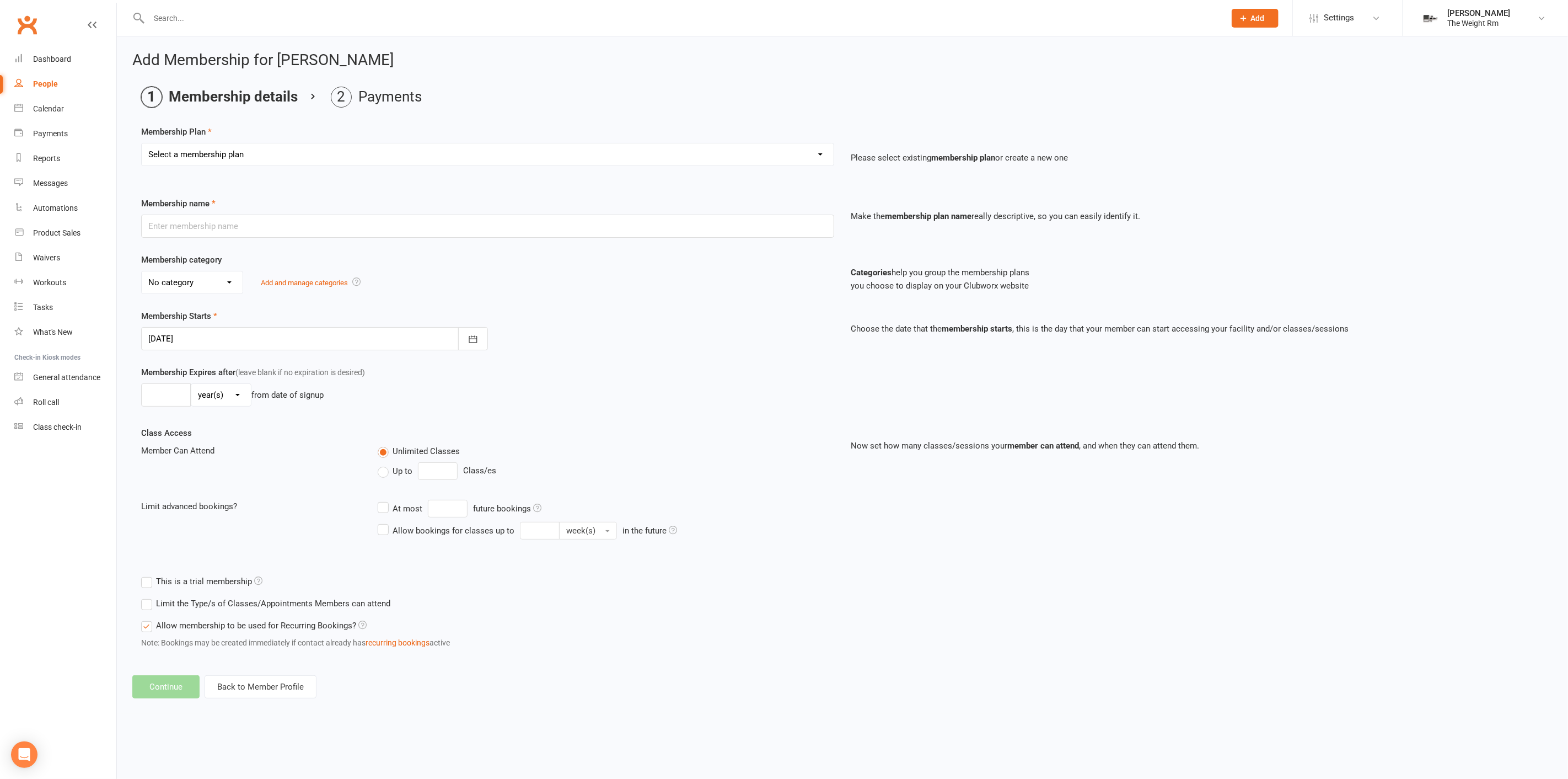
click at [287, 167] on div "Select a membership plan Create new Membership Plan A – Semi-Private Training –…" at bounding box center [488, 162] width 710 height 38
click at [295, 161] on select "Select a membership plan Create new Membership Plan A – Semi-Private Training –…" at bounding box center [488, 154] width 692 height 22
select select "11"
click at [142, 143] on select "Select a membership plan Create new Membership Plan A – Semi-Private Training –…" at bounding box center [488, 154] width 692 height 22
type input "1-1 Private Session"
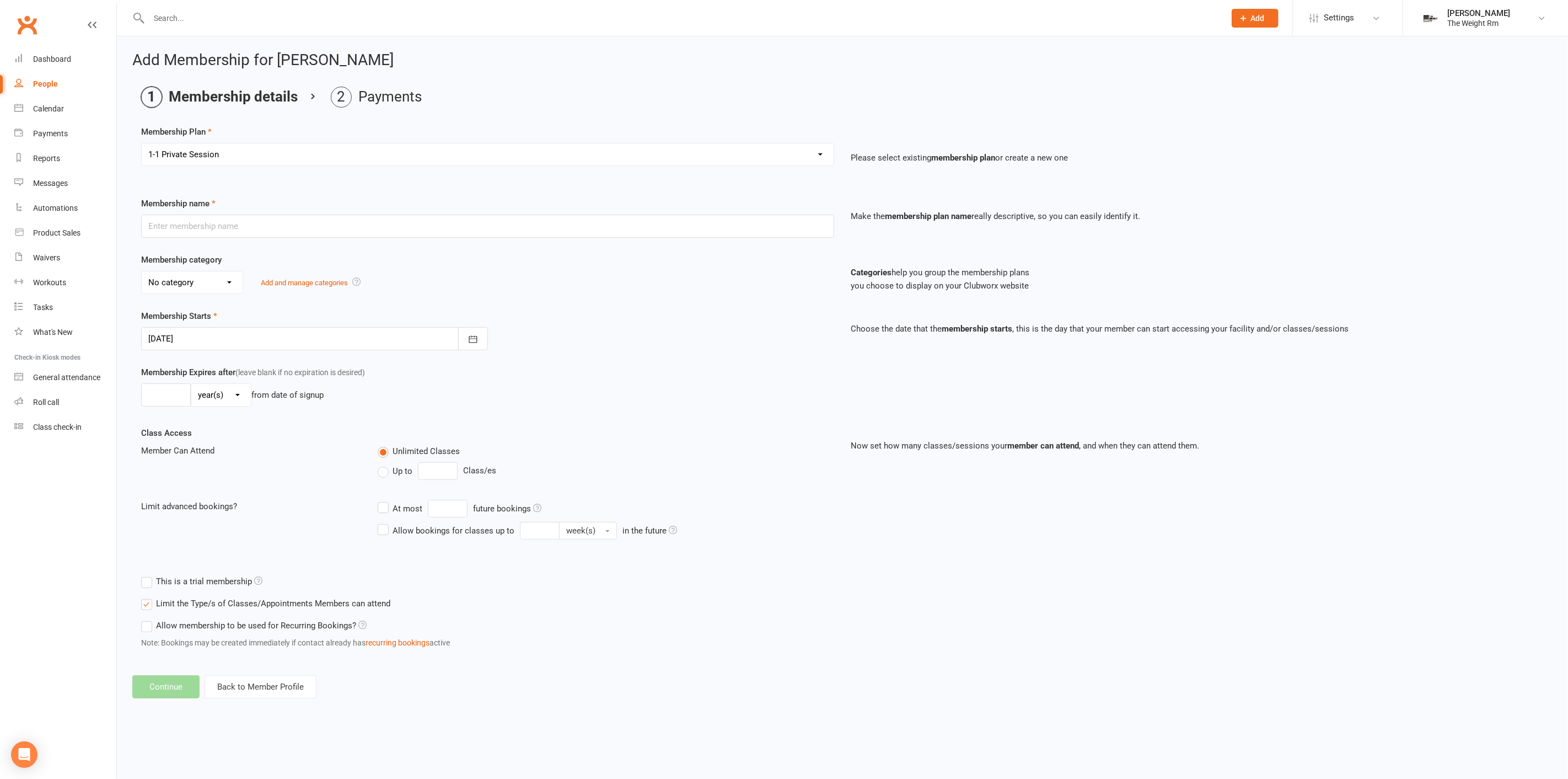
select select "3"
type input "0"
select select "2"
type input "1"
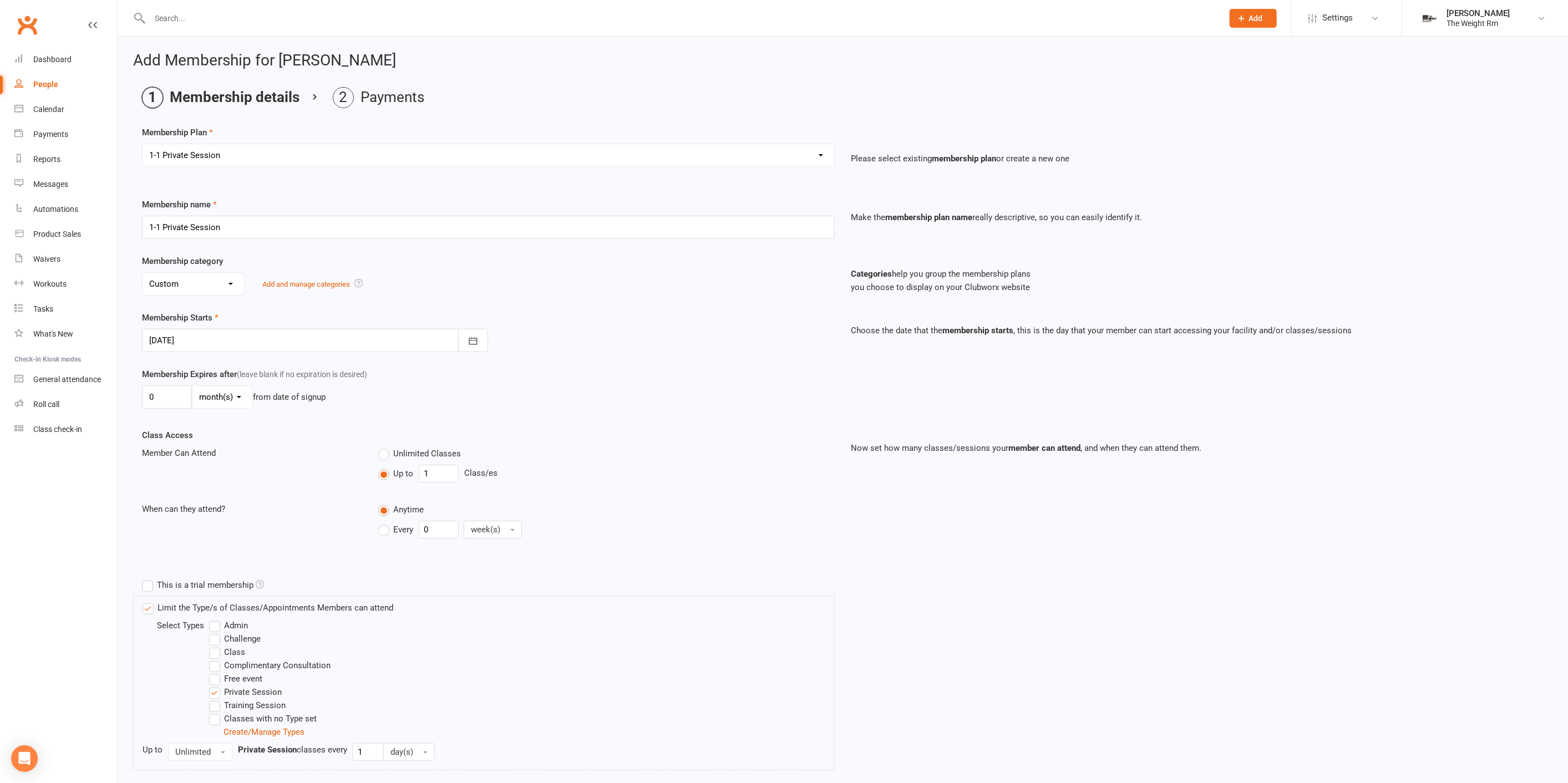
click at [275, 144] on select "Select a membership plan Create new Membership Plan A – Semi-Private Training –…" at bounding box center [488, 155] width 691 height 22
select select "7"
click at [143, 144] on select "Select a membership plan Create new Membership Plan A – Semi-Private Training –…" at bounding box center [488, 155] width 691 height 22
type input "A – Semi-Private Training – 1 Session"
select select "6"
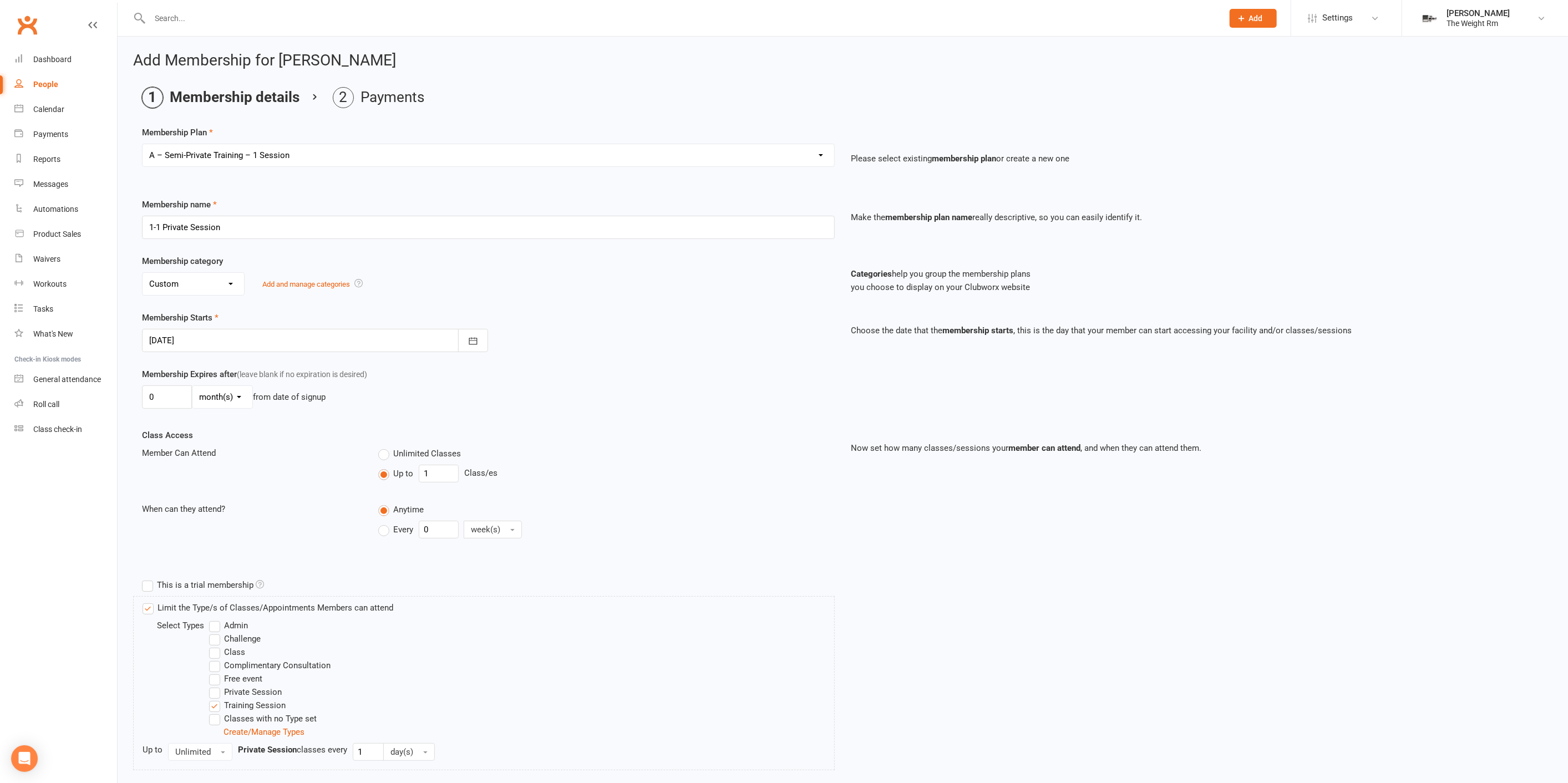
type input "1"
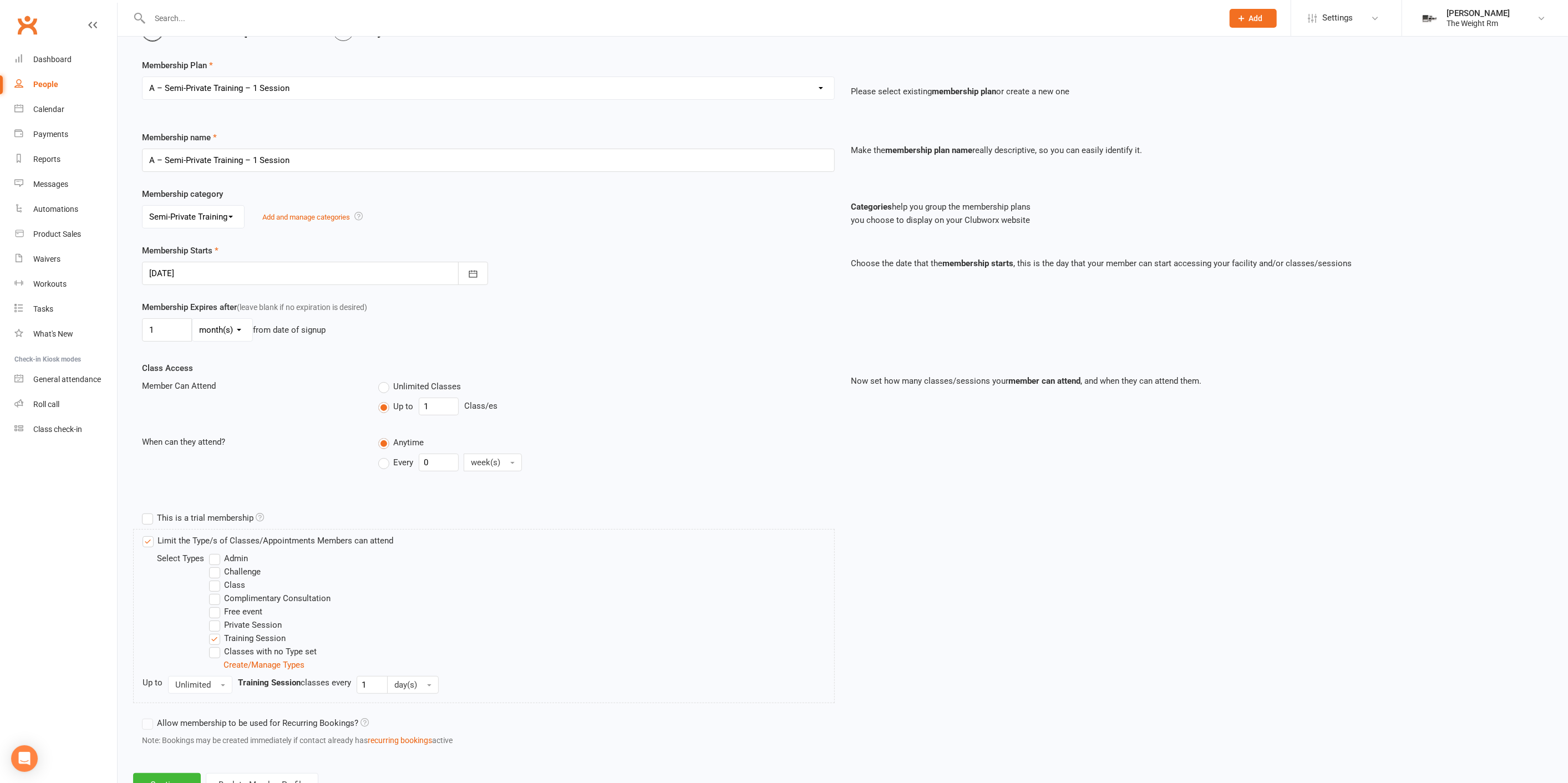
scroll to position [109, 0]
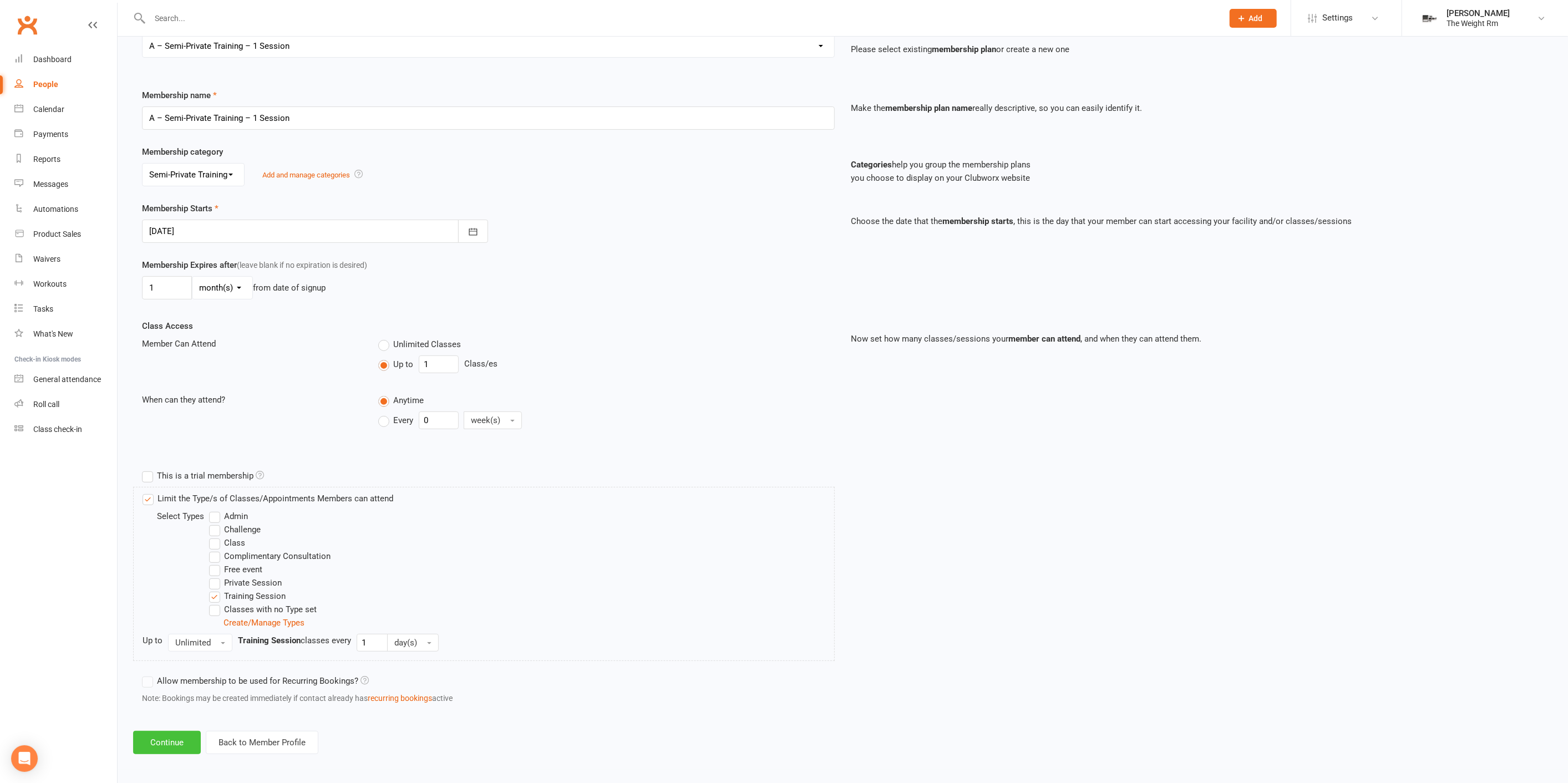
click at [171, 731] on button "Continue" at bounding box center [167, 743] width 68 height 23
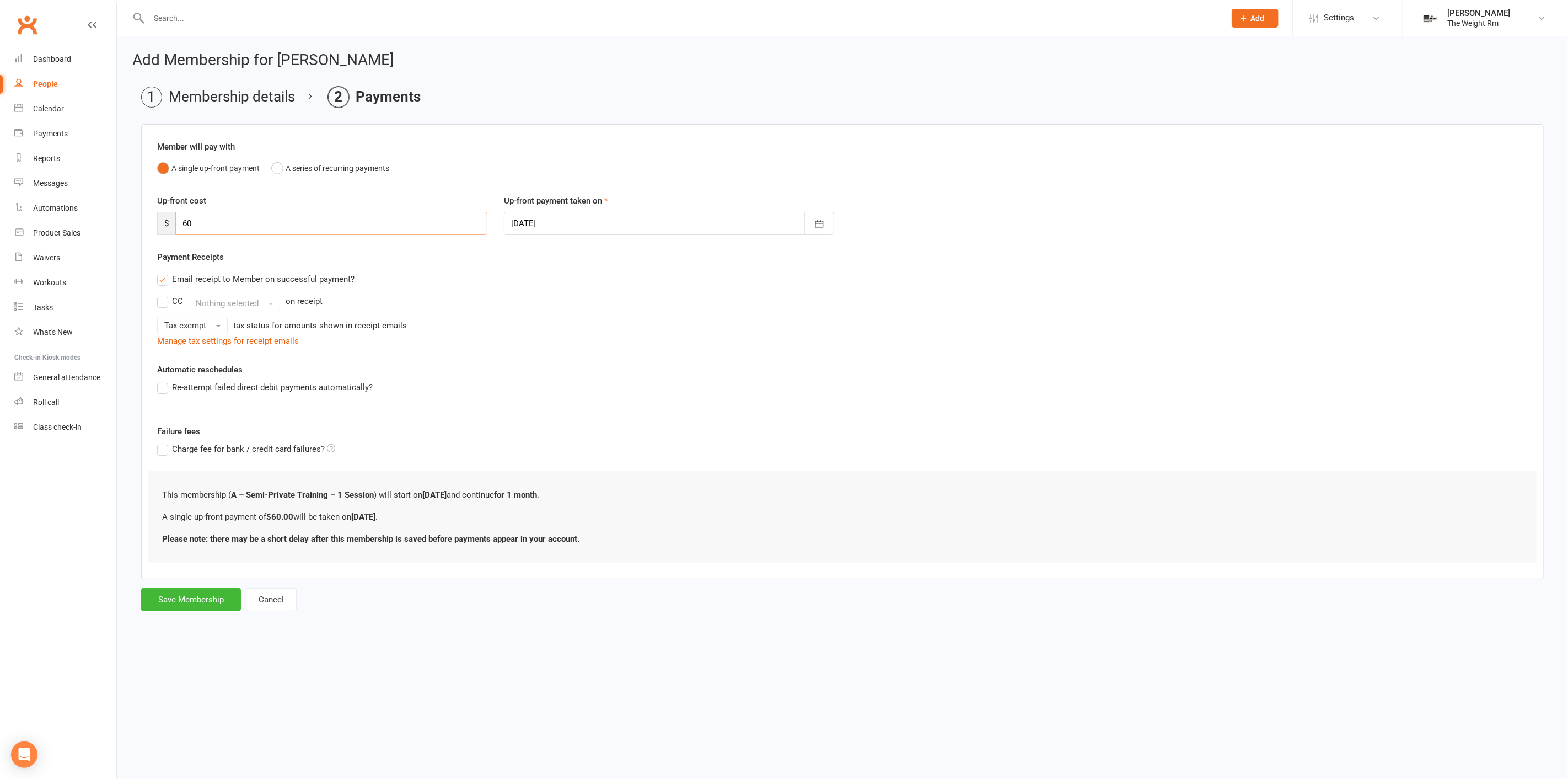
click at [279, 231] on input "60" at bounding box center [331, 224] width 312 height 23
type input "50"
click at [200, 594] on button "Save Membership" at bounding box center [191, 600] width 100 height 23
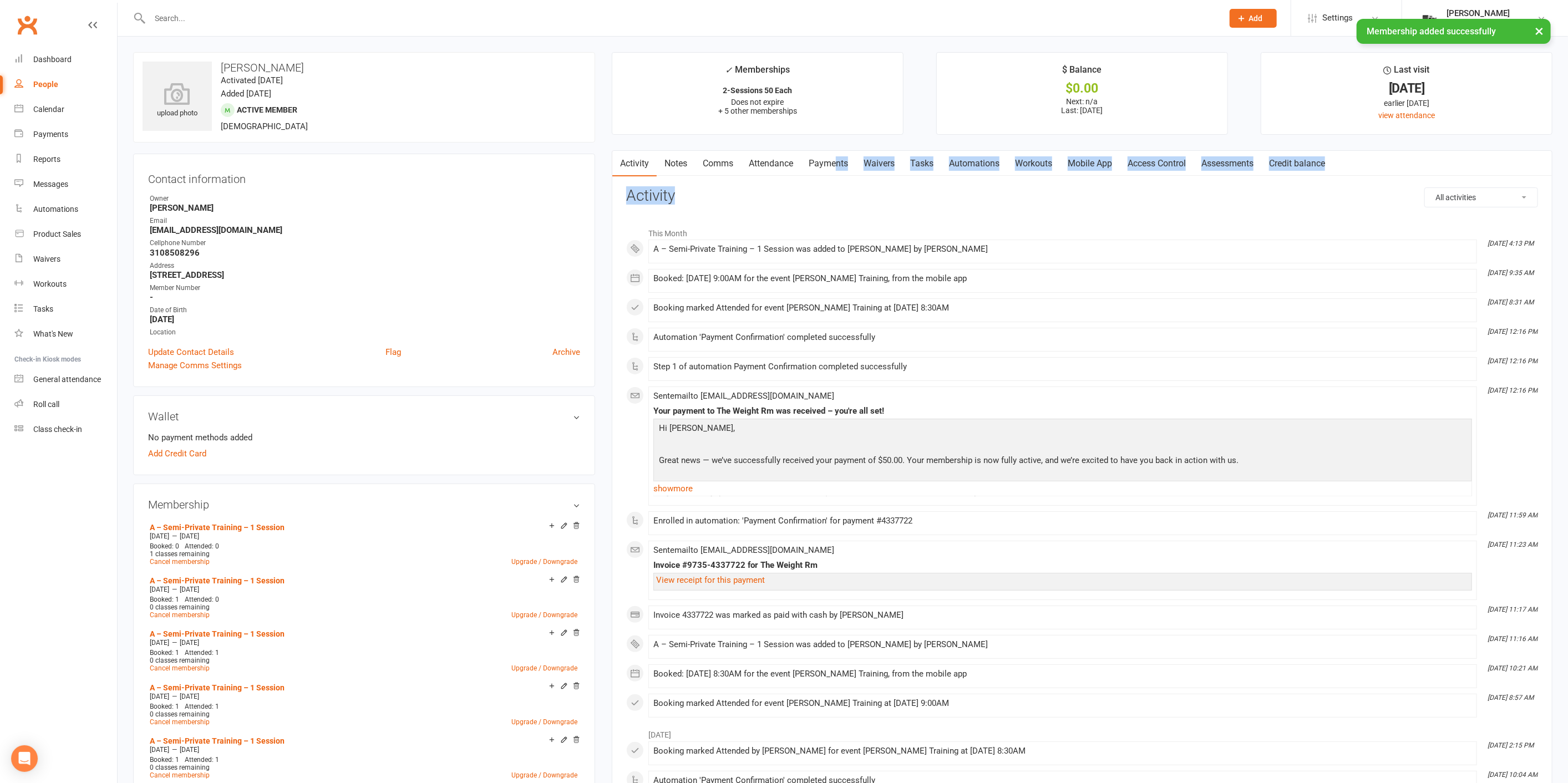
click at [835, 174] on div "Activity Notes Comms Attendance Payments Waivers Tasks Automations Workouts Mob…" at bounding box center [1082, 777] width 940 height 1255
click at [835, 171] on link "Payments" at bounding box center [828, 163] width 55 height 26
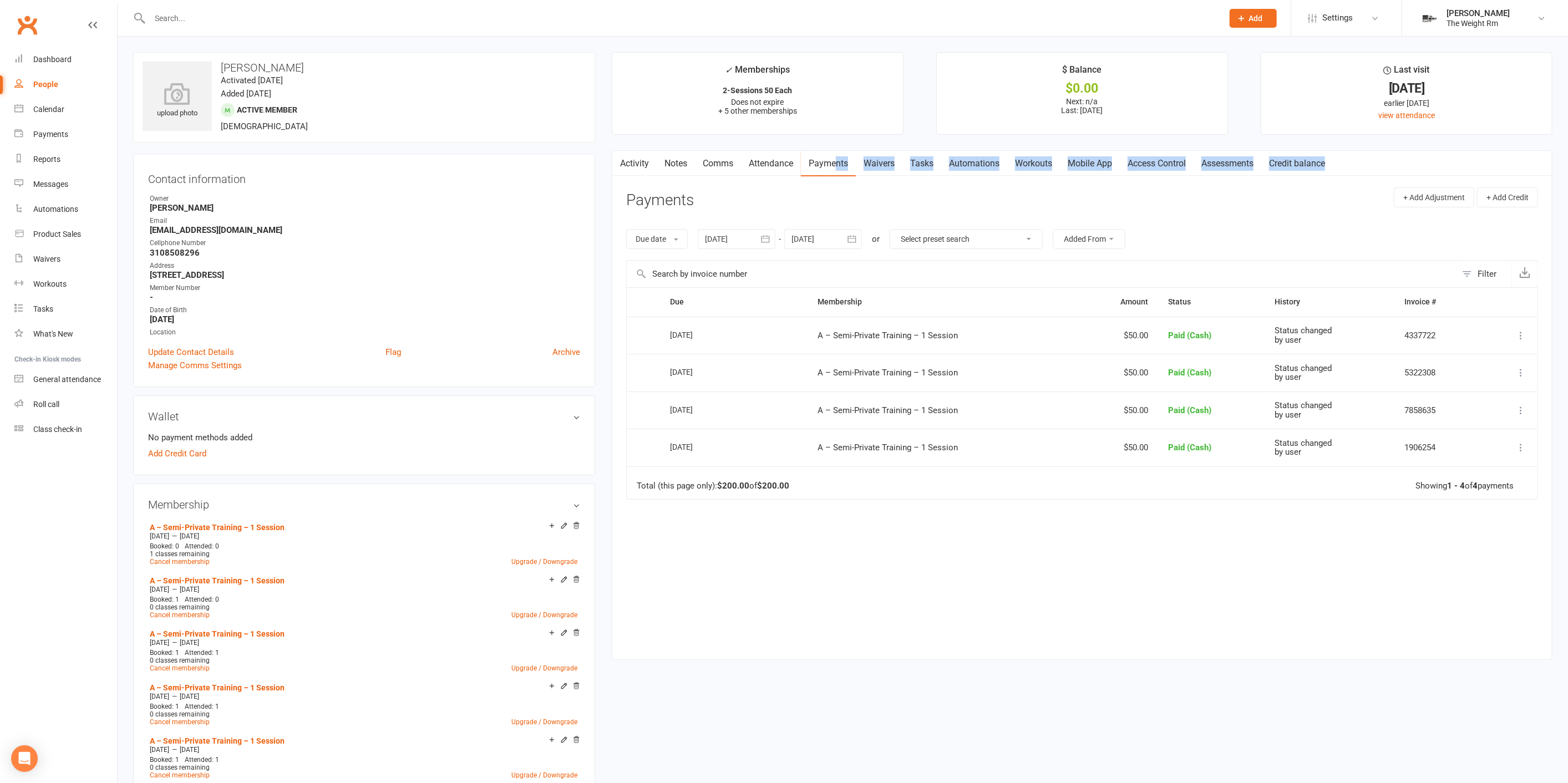
click at [876, 640] on div "Activity Notes Comms Attendance Payments Waivers Tasks Automations Workouts Mob…" at bounding box center [1082, 405] width 940 height 509
click at [81, 57] on link "Dashboard" at bounding box center [66, 59] width 103 height 25
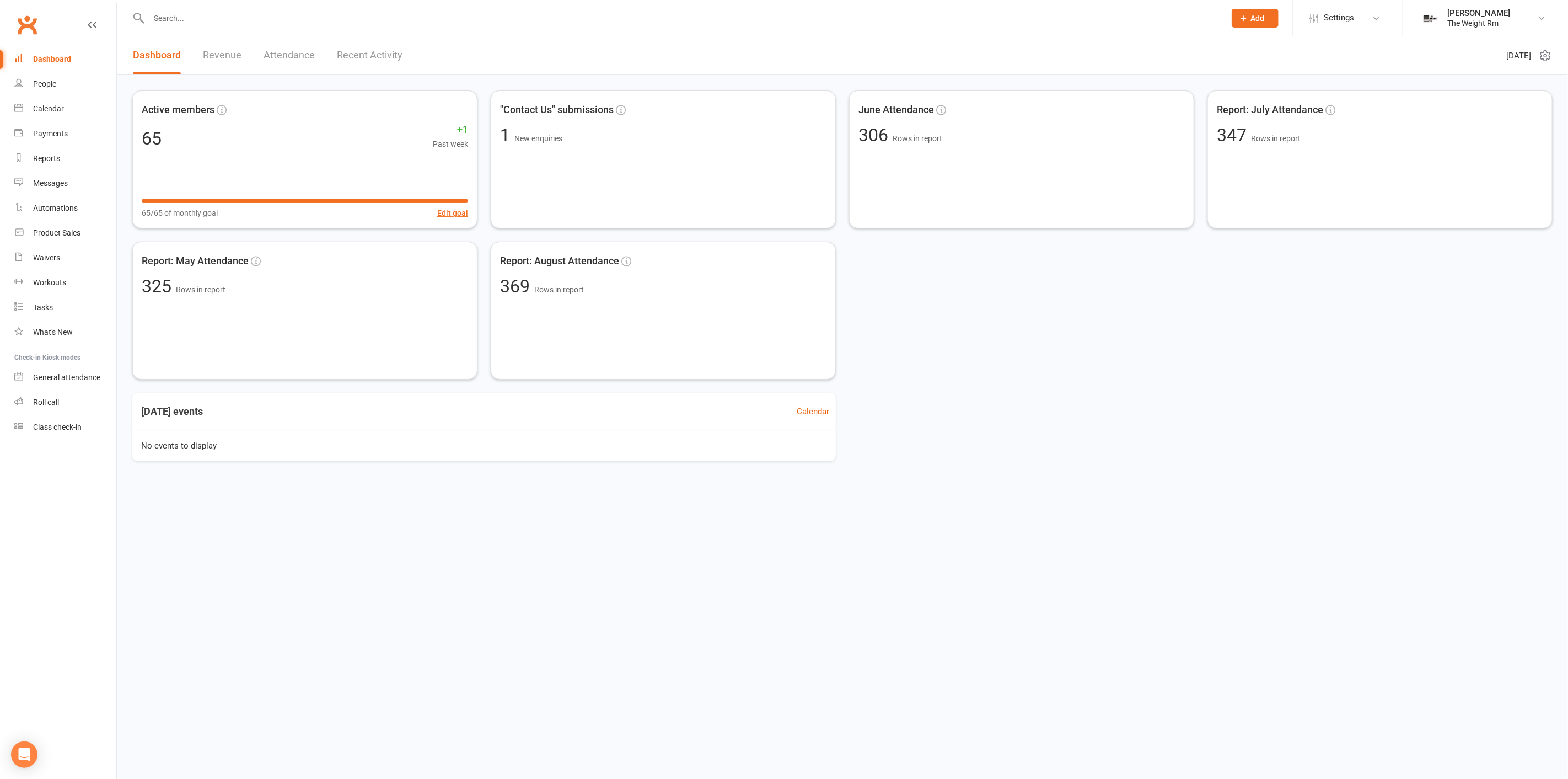
click at [194, 19] on input "text" at bounding box center [681, 18] width 1072 height 15
type input "a"
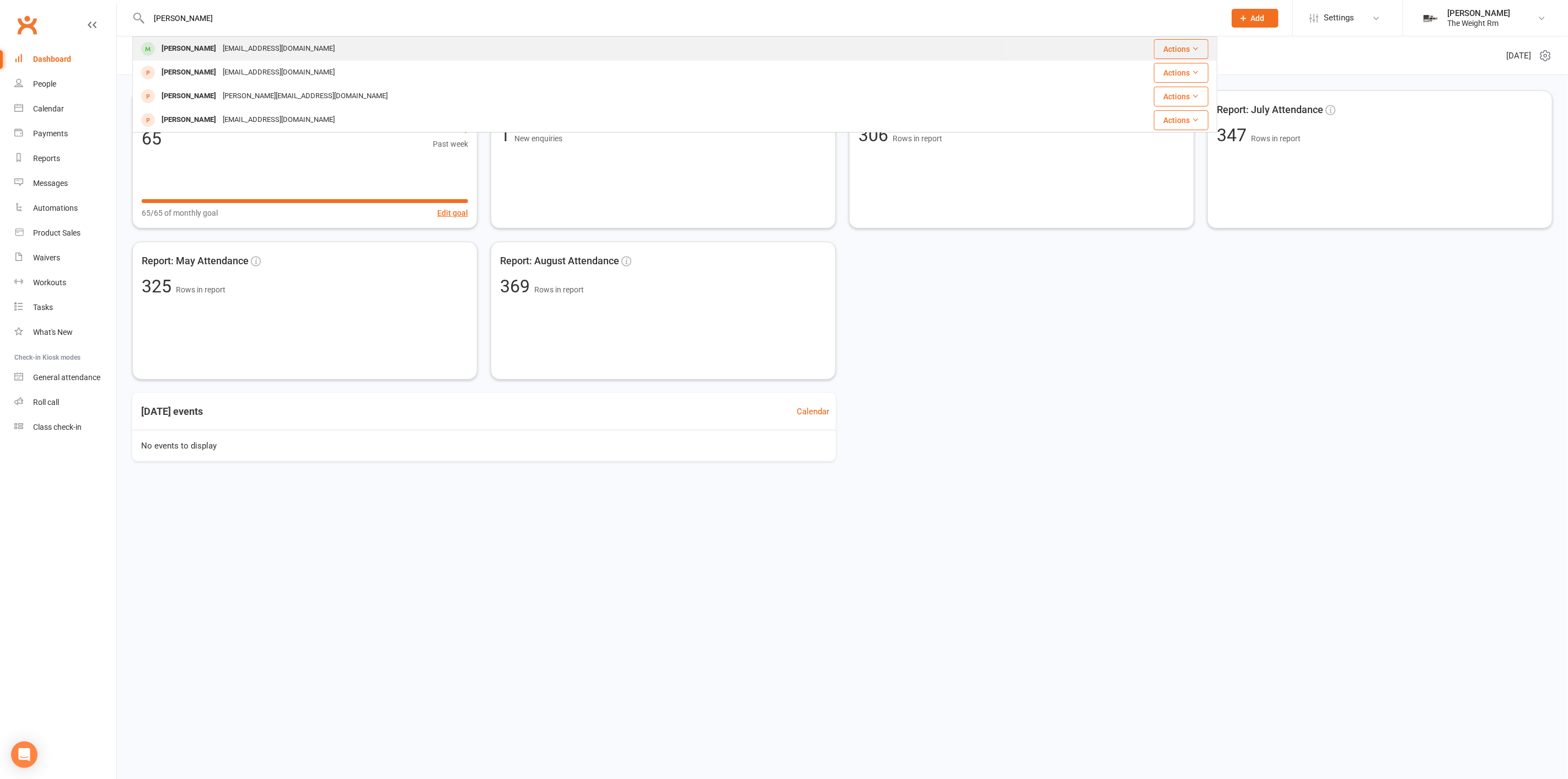
type input "[PERSON_NAME]"
click at [219, 42] on div "[EMAIL_ADDRESS][DOMAIN_NAME]" at bounding box center [278, 49] width 119 height 16
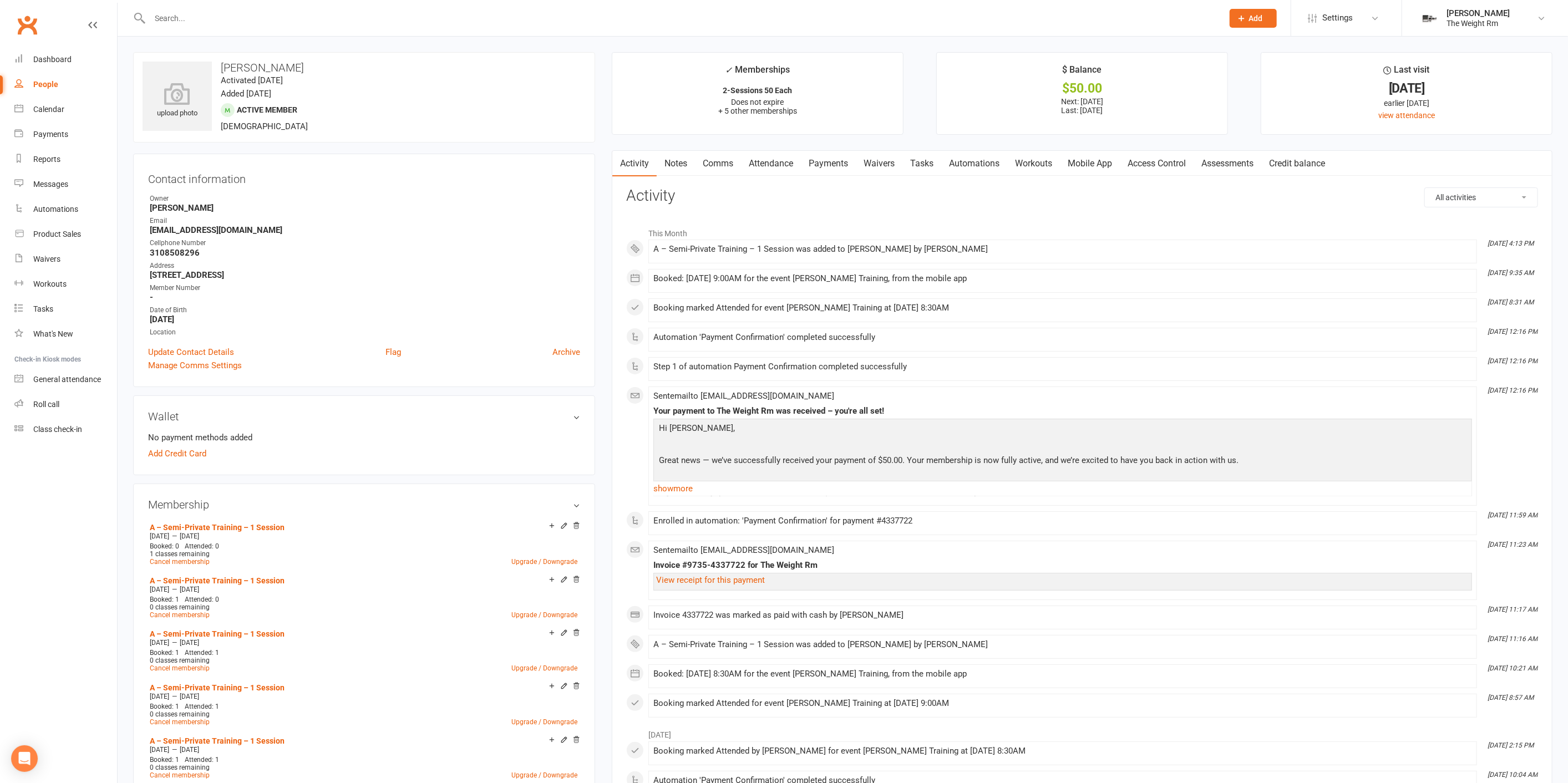
click at [831, 168] on link "Payments" at bounding box center [828, 163] width 55 height 26
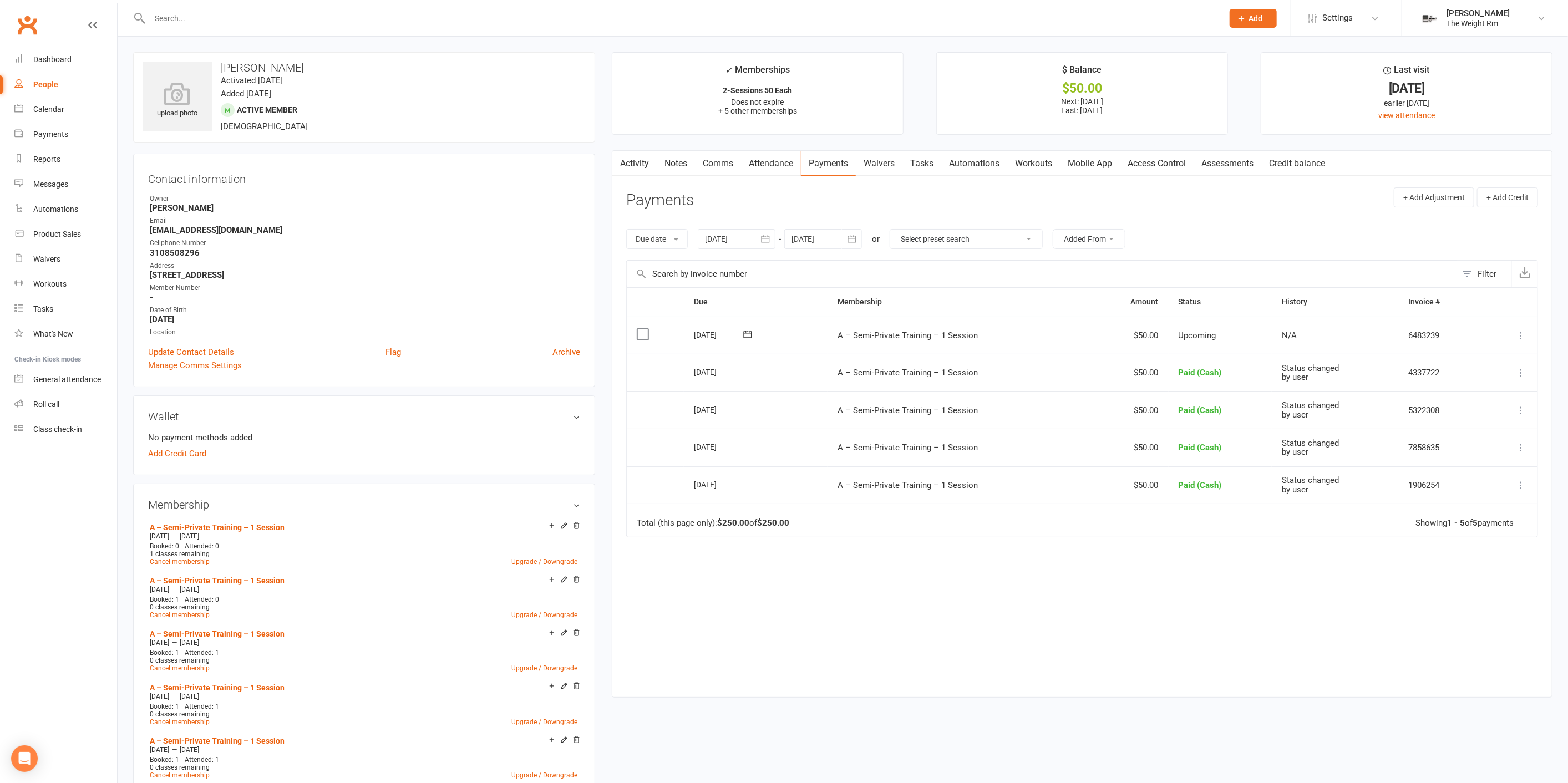
click at [1521, 335] on icon at bounding box center [1521, 335] width 11 height 11
click at [1475, 361] on link "Mark as Paid (Cash)" at bounding box center [1471, 357] width 110 height 22
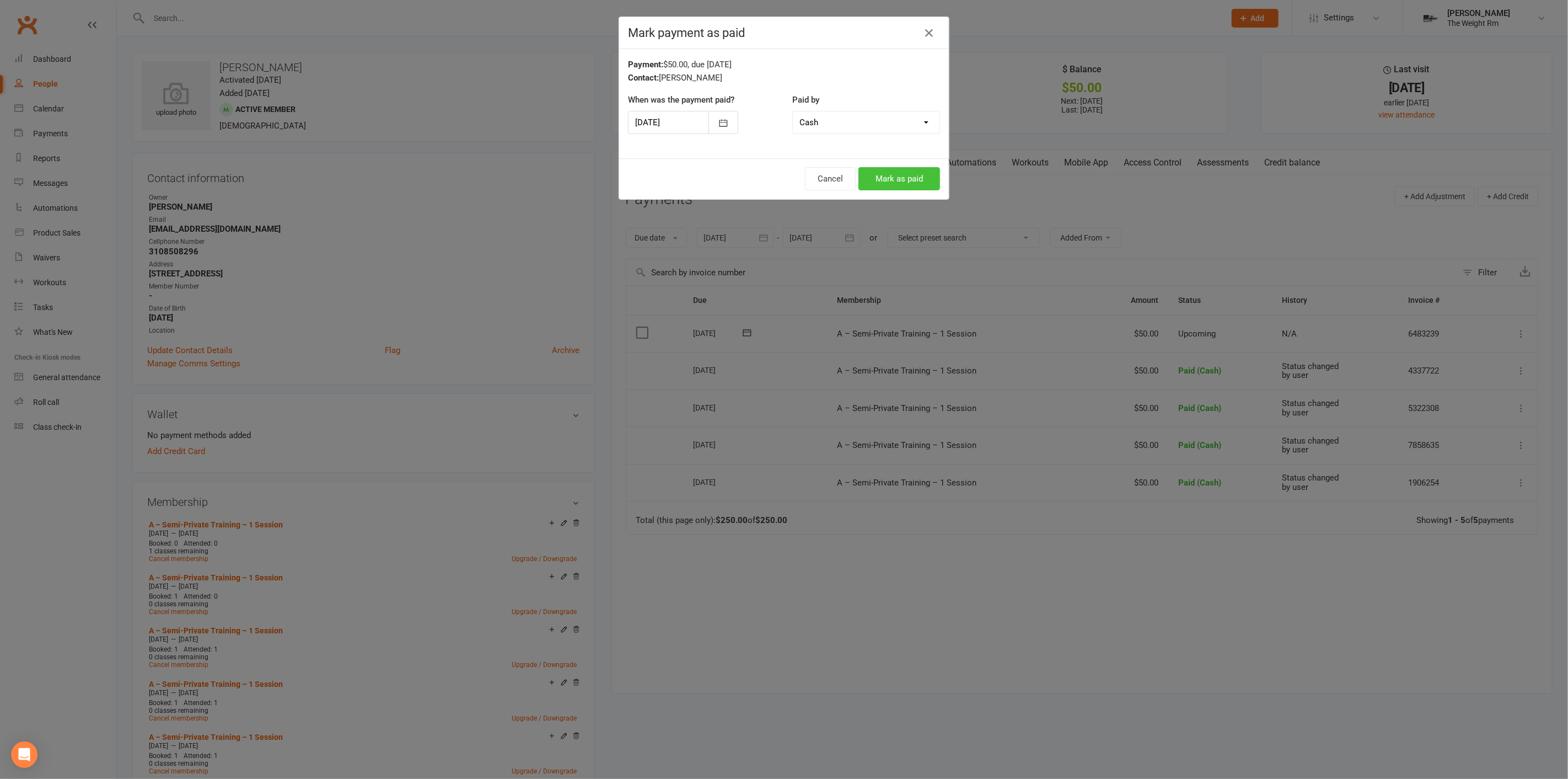
click at [912, 182] on button "Mark as paid" at bounding box center [899, 178] width 82 height 23
